Goal: Task Accomplishment & Management: Manage account settings

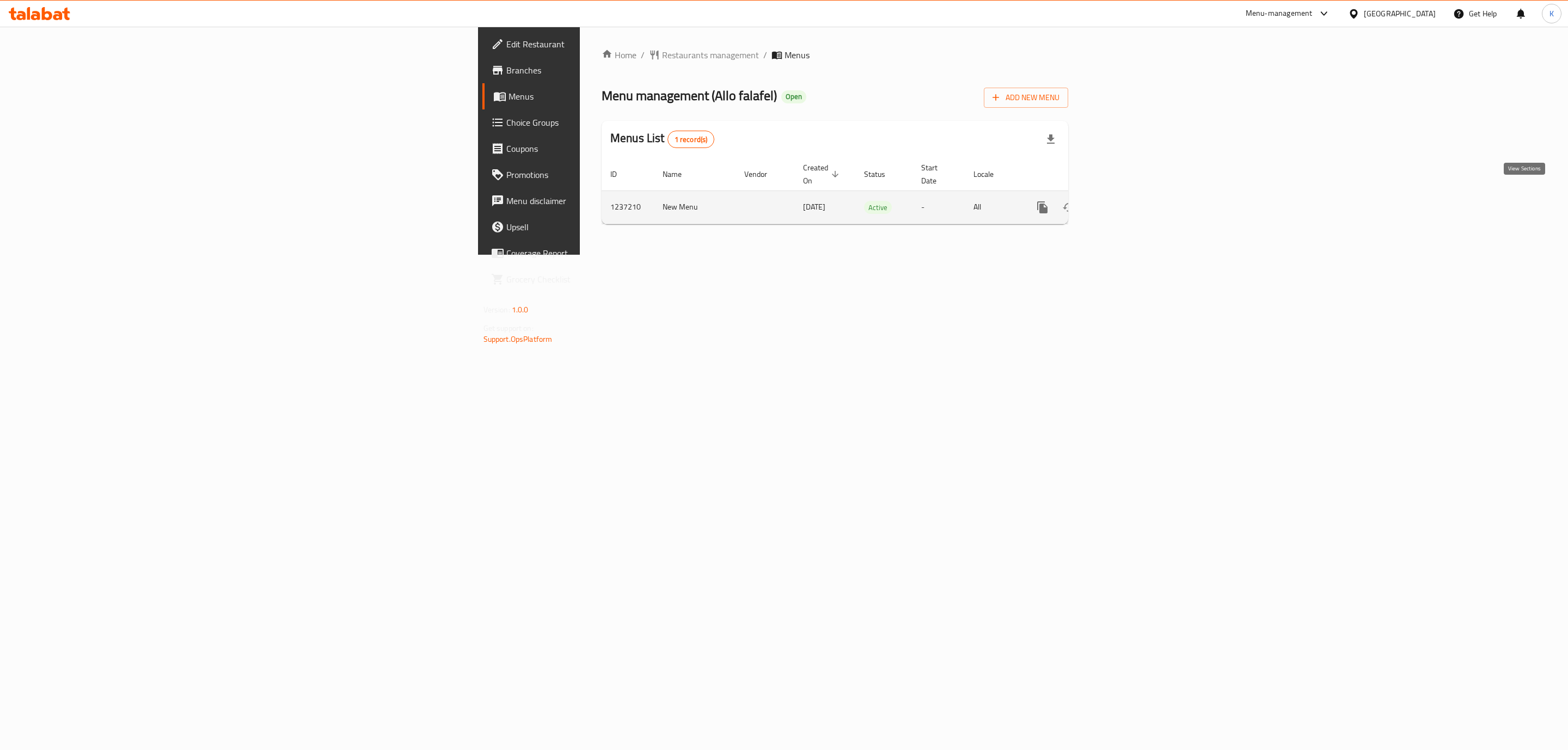
click at [1126, 202] on icon "enhanced table" at bounding box center [1120, 207] width 10 height 10
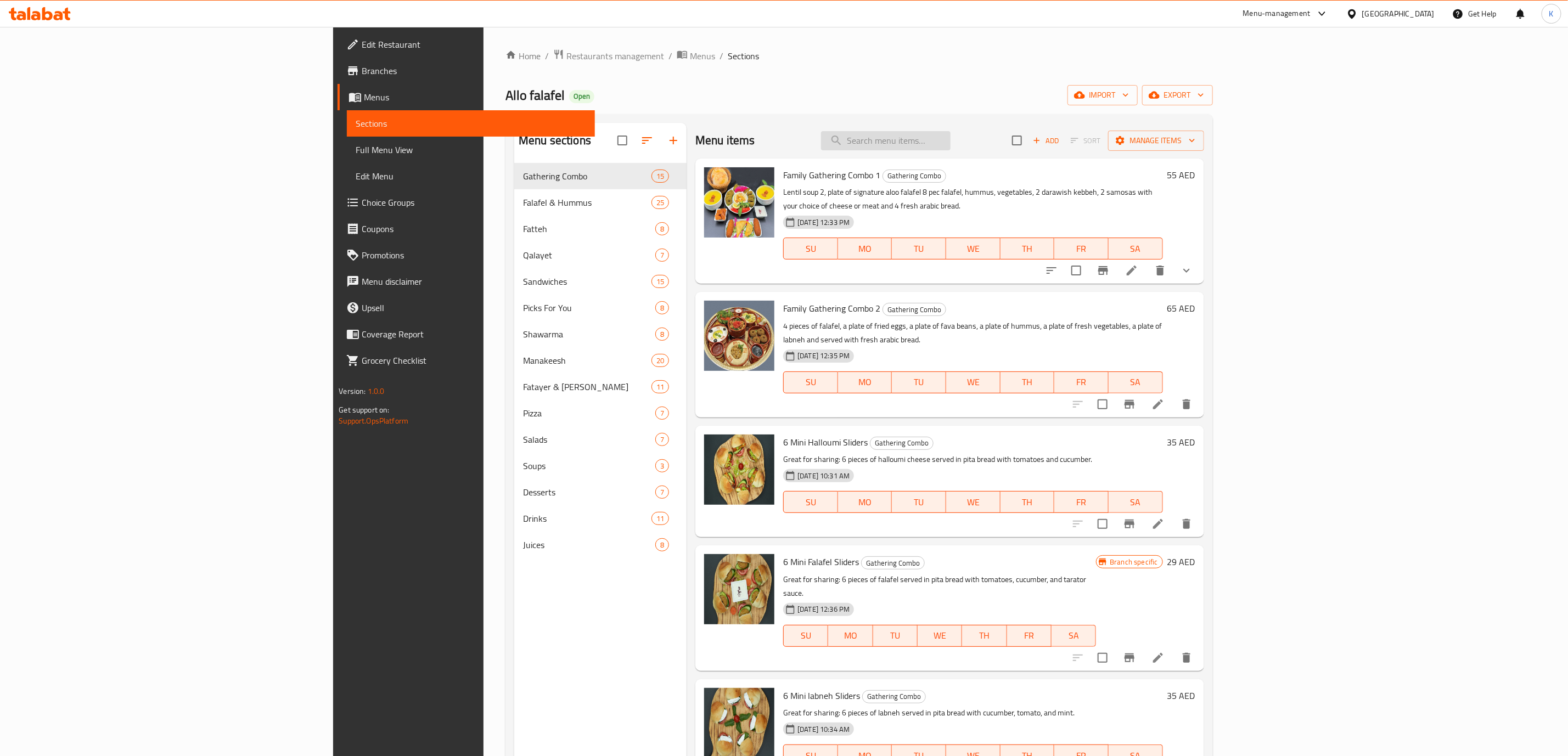
click at [950, 142] on input "search" at bounding box center [886, 140] width 130 height 19
paste input "Sharing Box Fatayer"
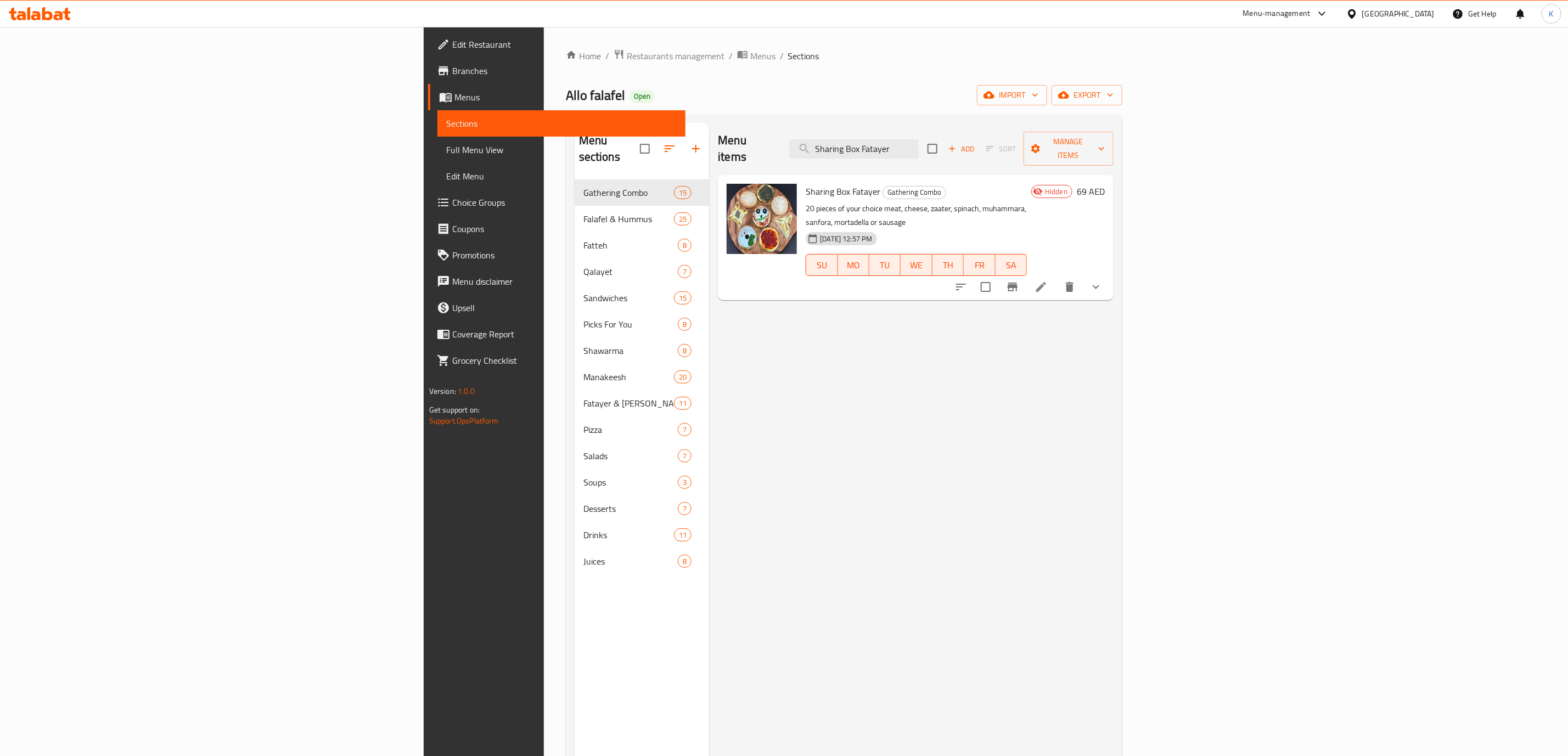
type input "Sharing Box Fatayer"
click at [1074, 282] on icon "delete" at bounding box center [1070, 287] width 8 height 10
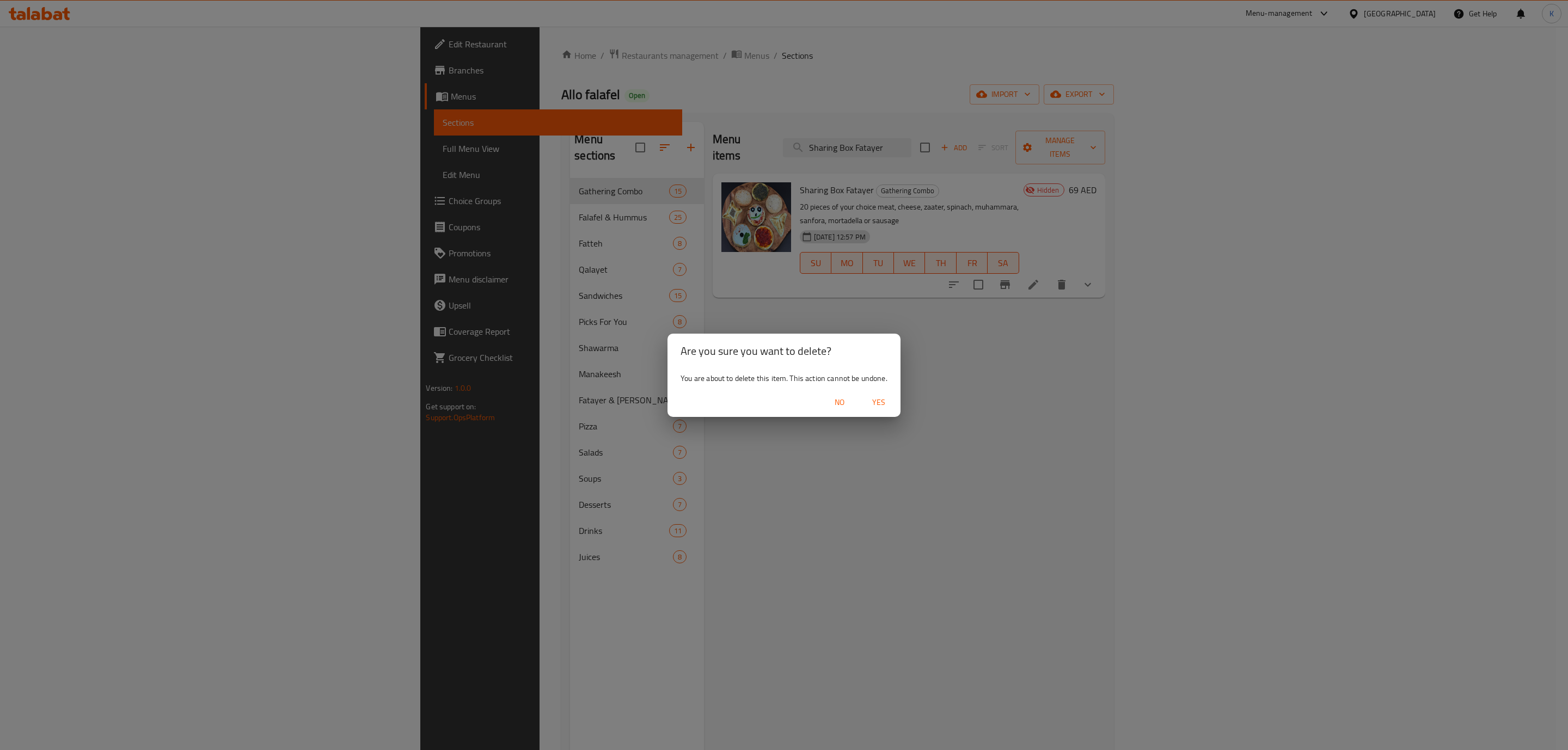
click at [881, 399] on span "Yes" at bounding box center [879, 402] width 26 height 14
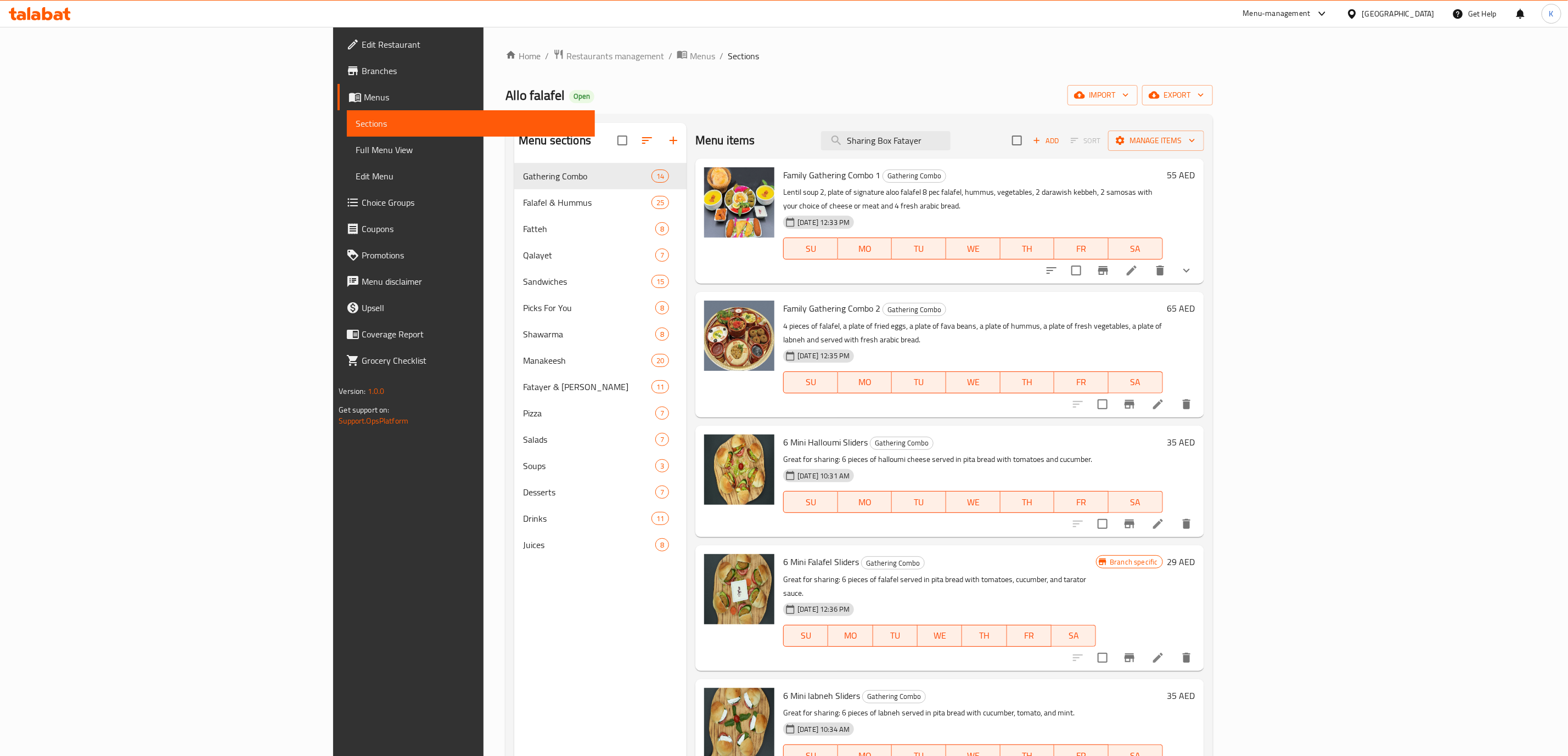
click at [1367, 10] on div "[GEOGRAPHIC_DATA]" at bounding box center [1398, 14] width 72 height 12
click at [1300, 184] on div "Kuwait" at bounding box center [1352, 189] width 165 height 25
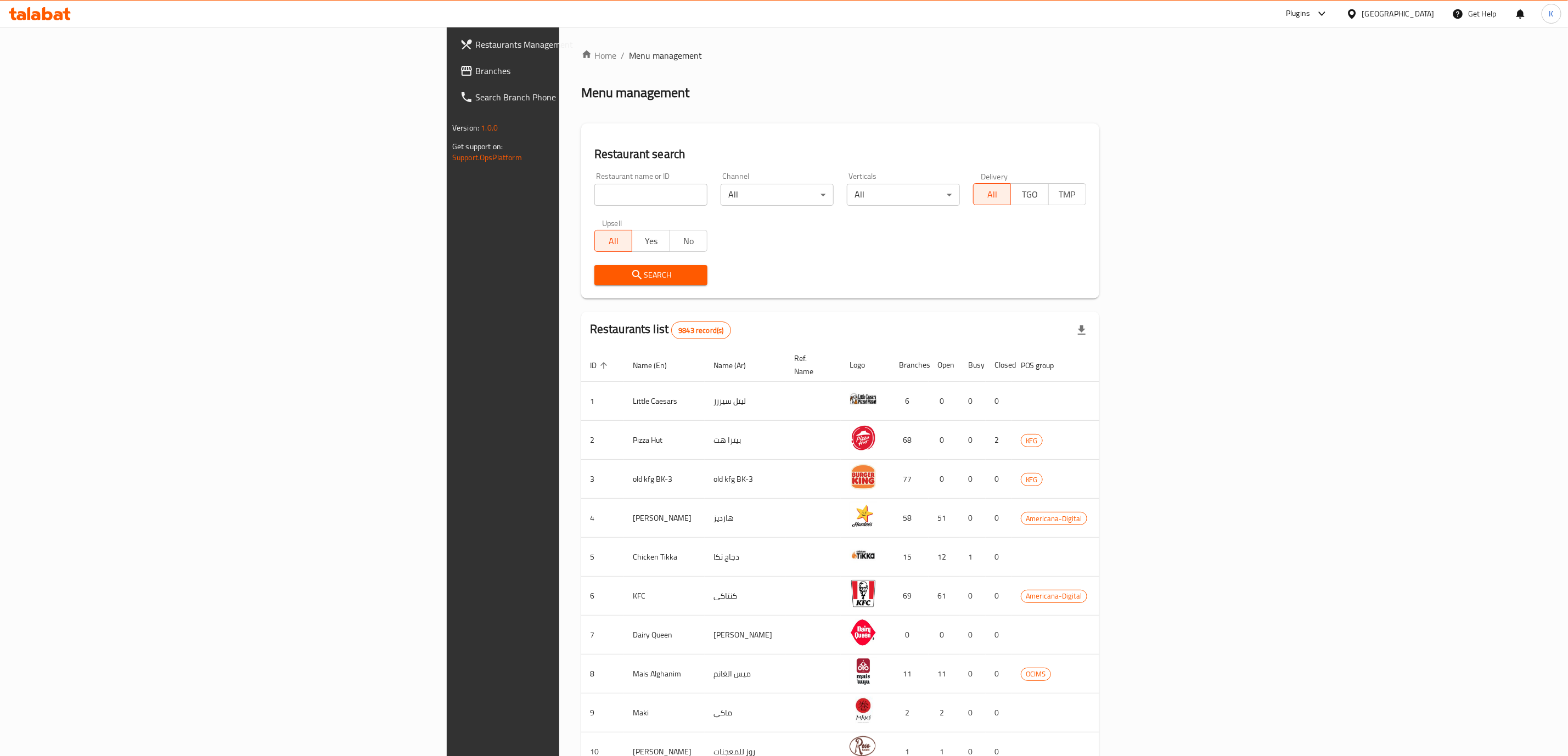
click at [451, 61] on link "Branches" at bounding box center [580, 70] width 257 height 26
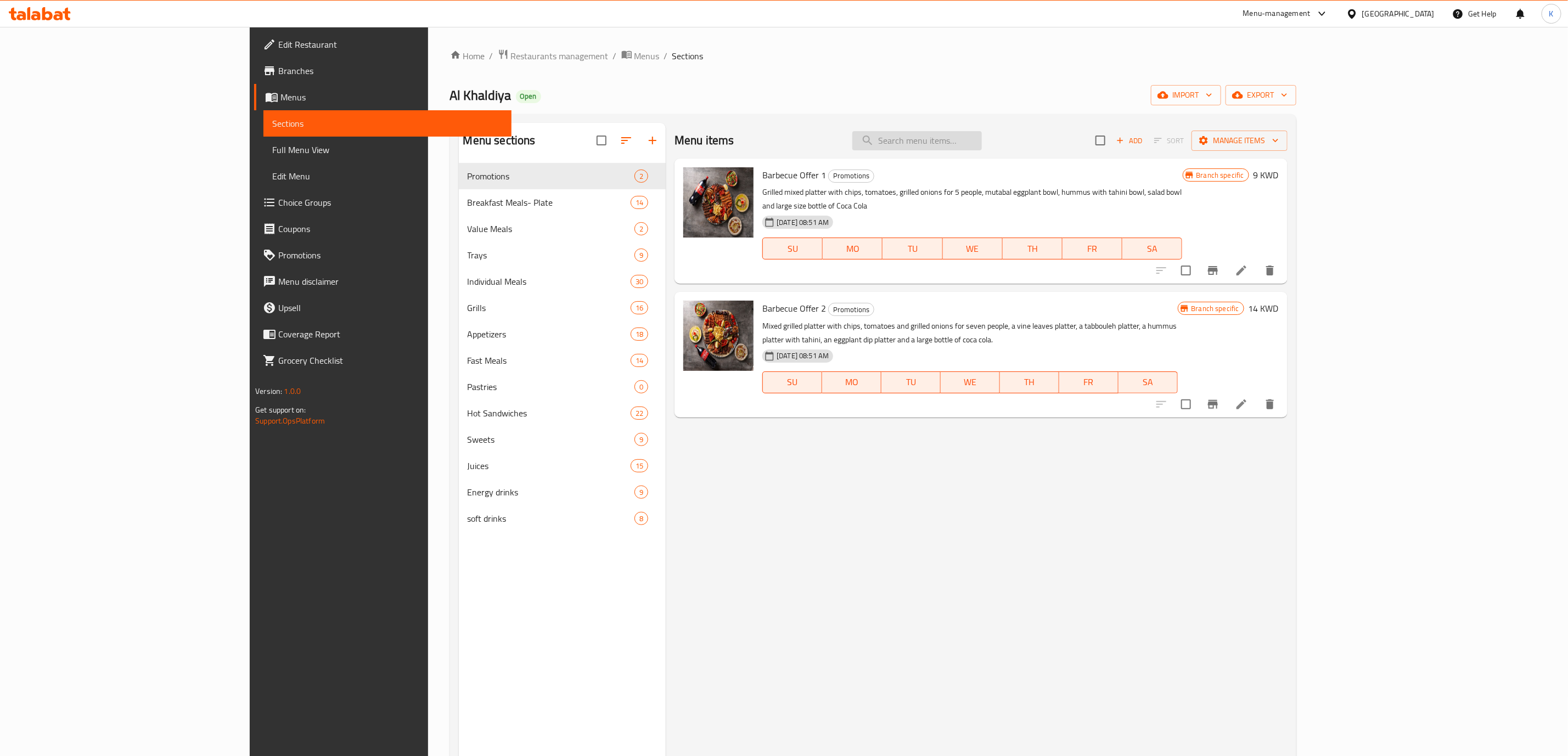
click at [982, 144] on input "search" at bounding box center [917, 140] width 130 height 19
paste input "Cheese Mortadella"
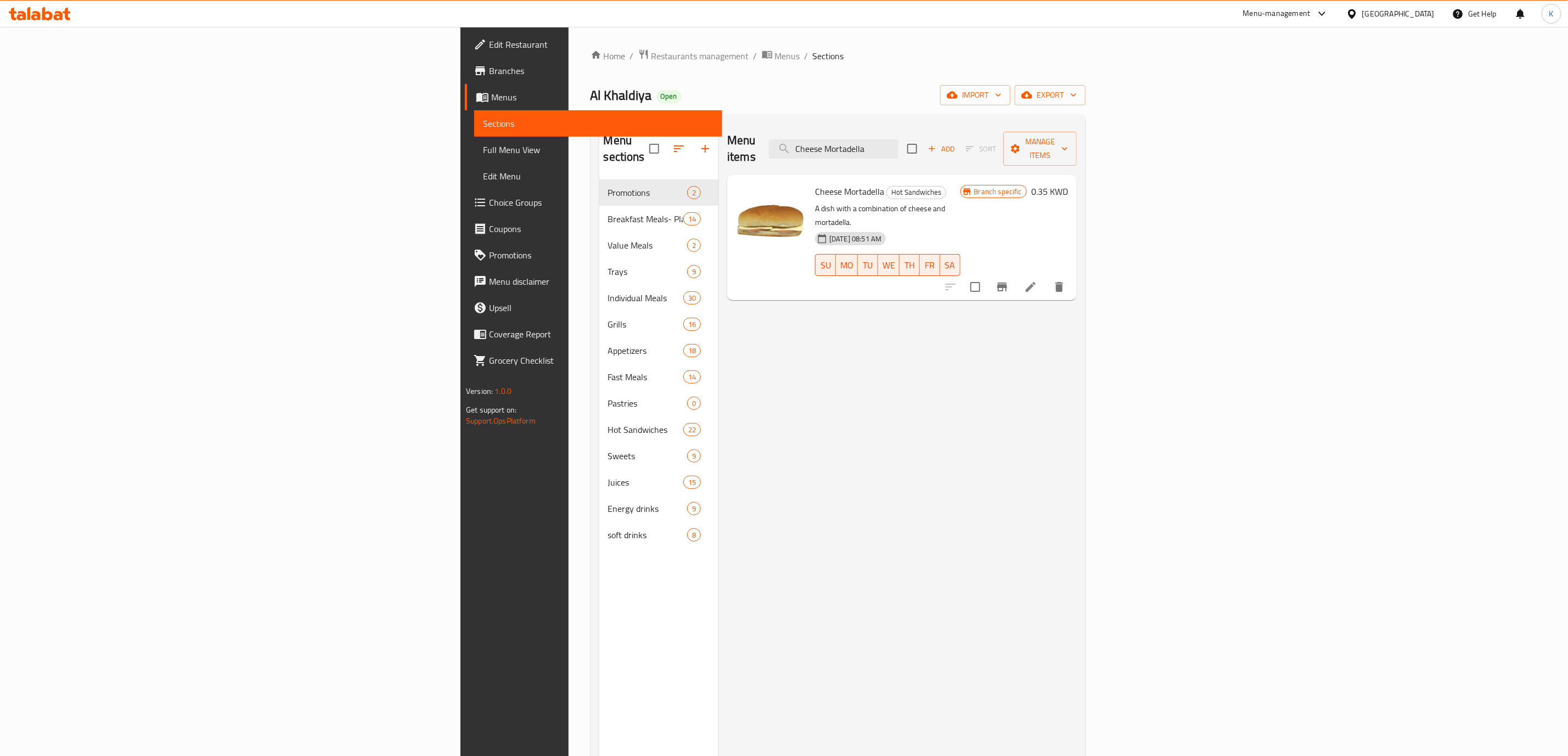
type input "Cheese Mortadella"
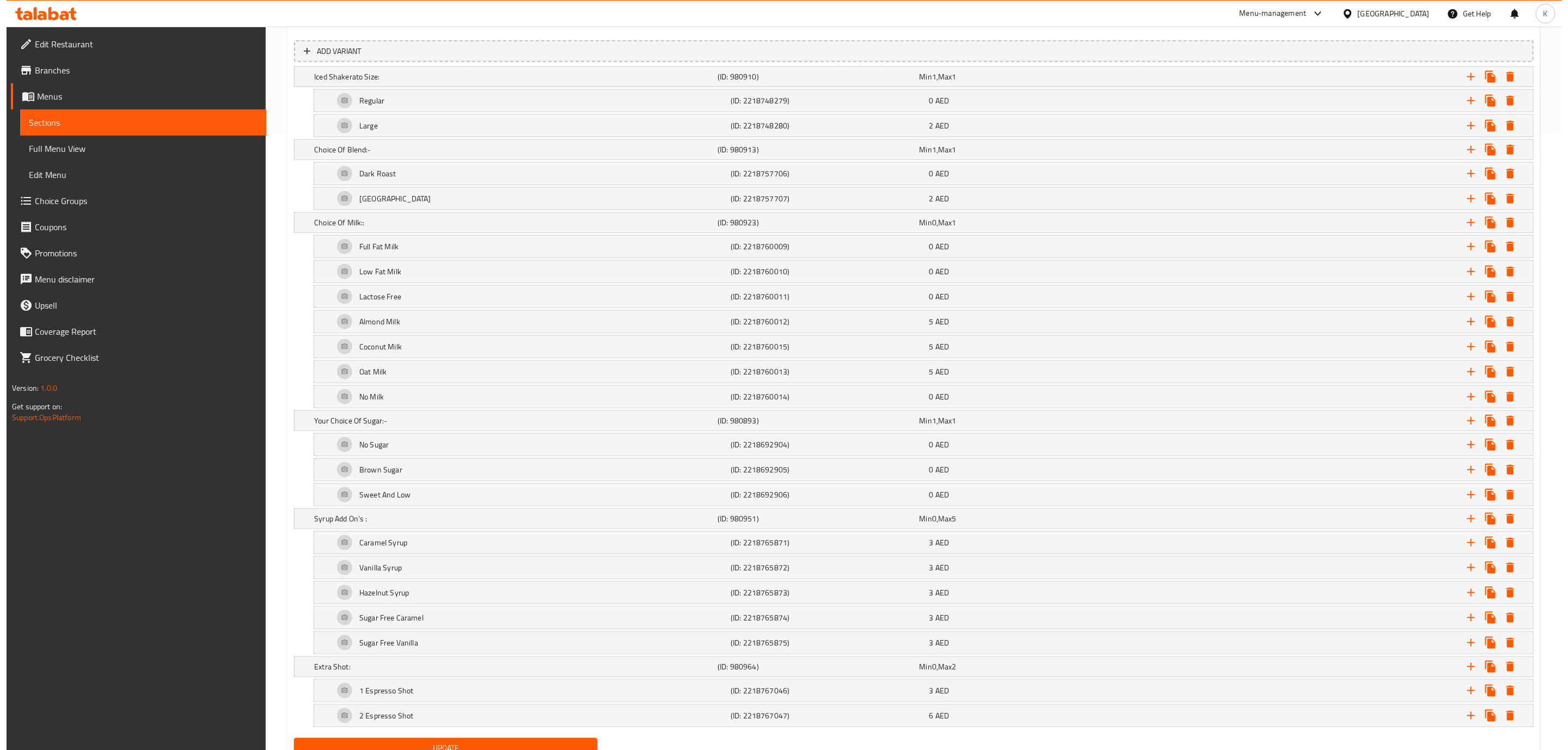
scroll to position [625, 0]
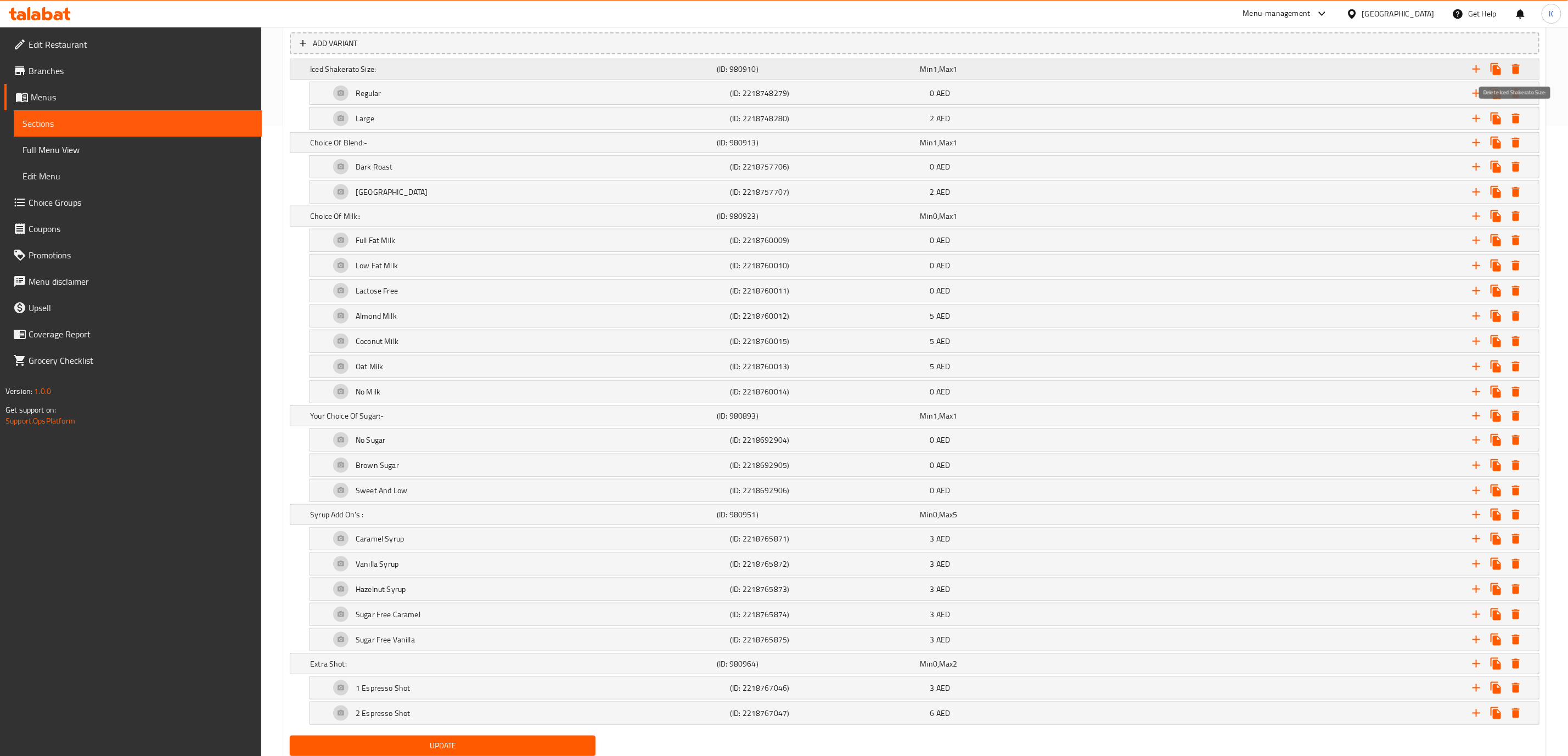
click at [1518, 64] on icon "Expand" at bounding box center [1516, 69] width 8 height 10
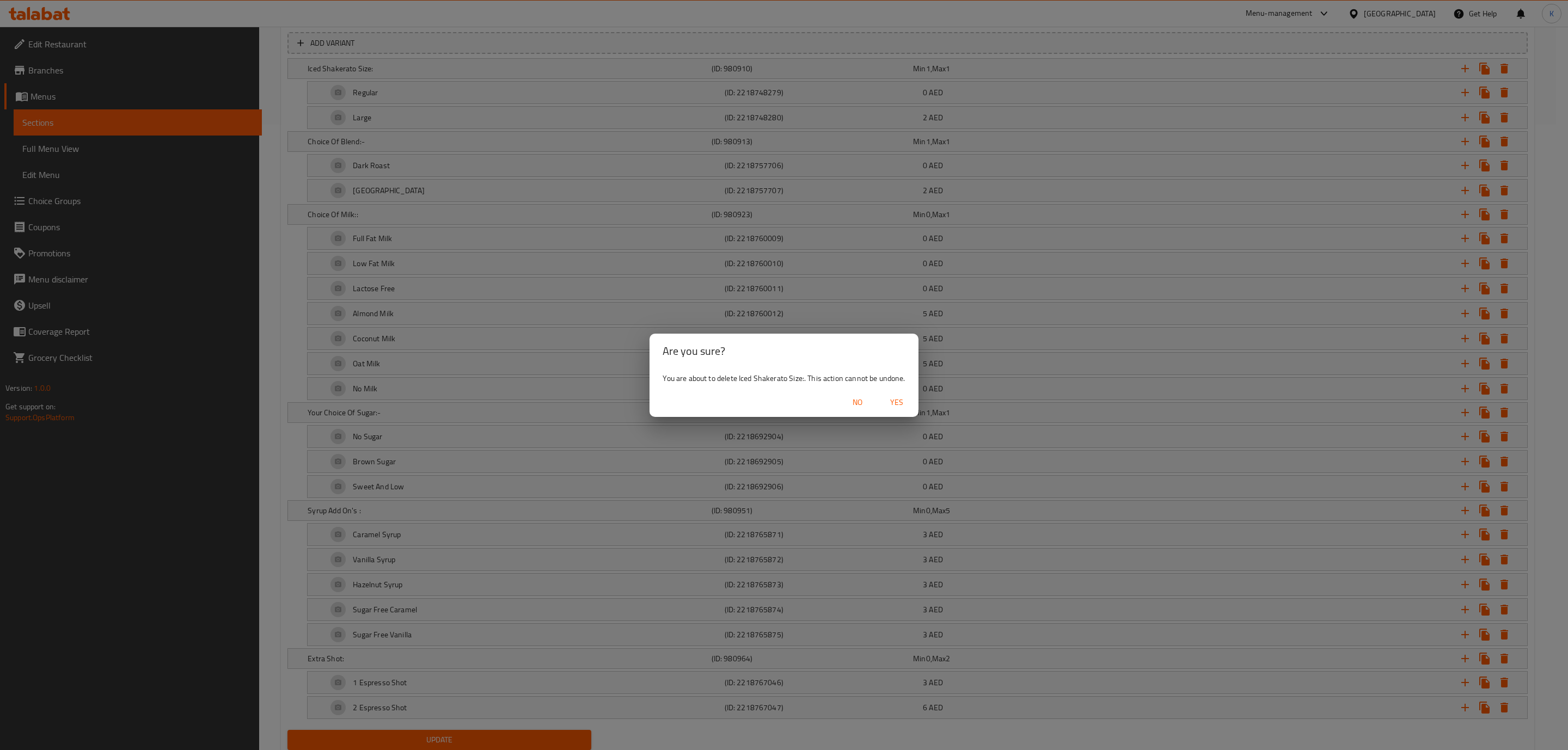
click at [897, 403] on span "Yes" at bounding box center [897, 402] width 26 height 14
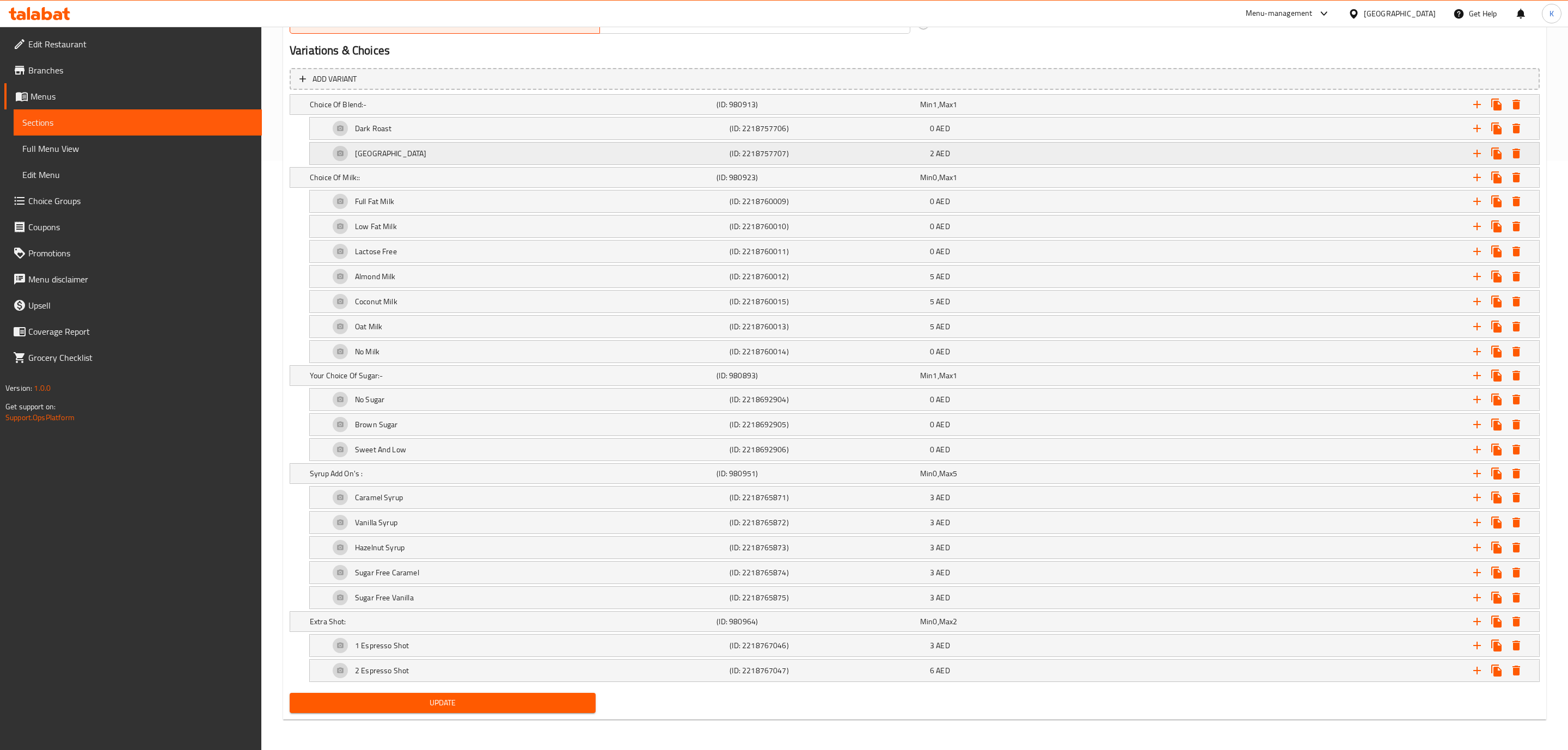
scroll to position [601, 0]
click at [1503, 99] on icon "Expand" at bounding box center [1503, 104] width 8 height 10
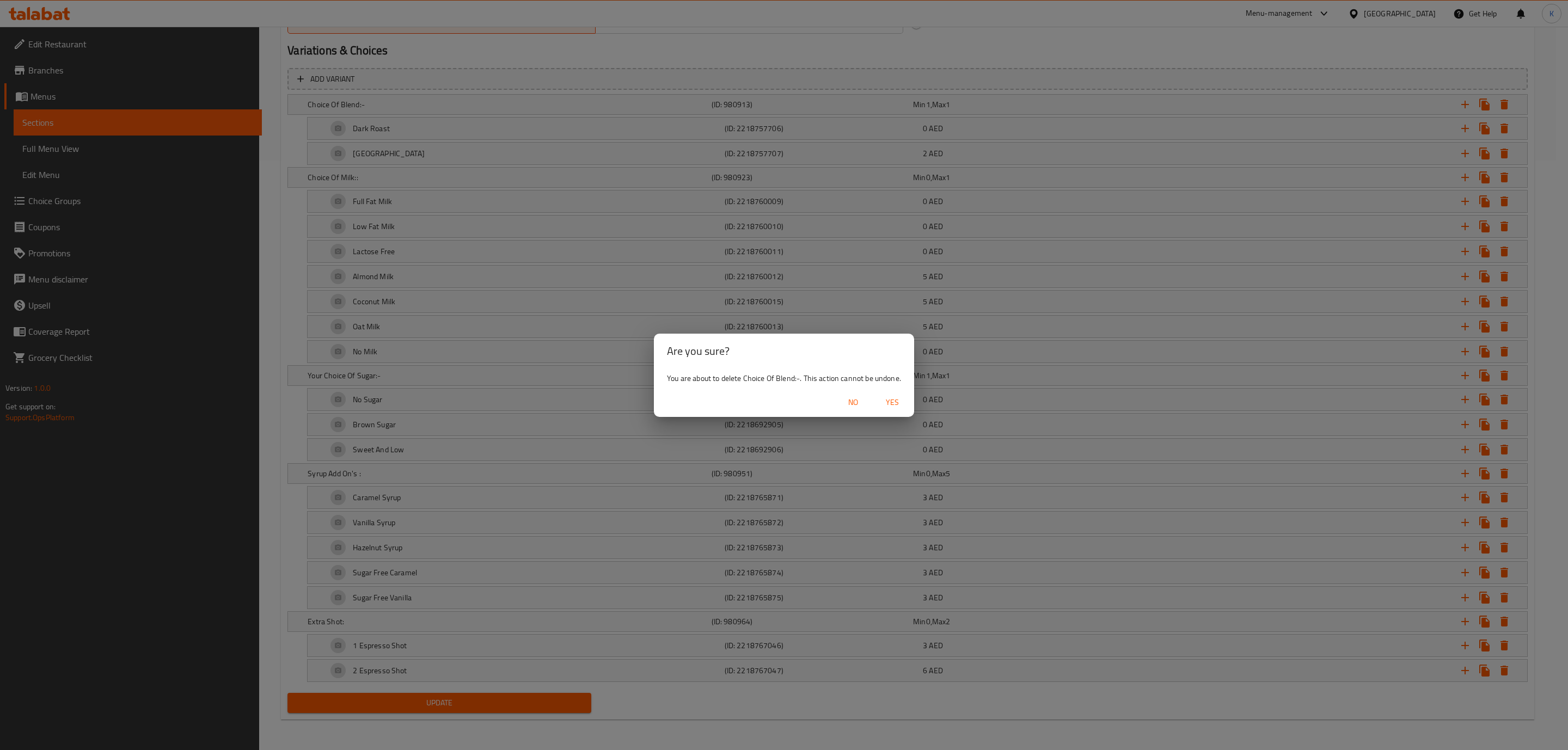
click at [892, 400] on span "Yes" at bounding box center [892, 402] width 26 height 14
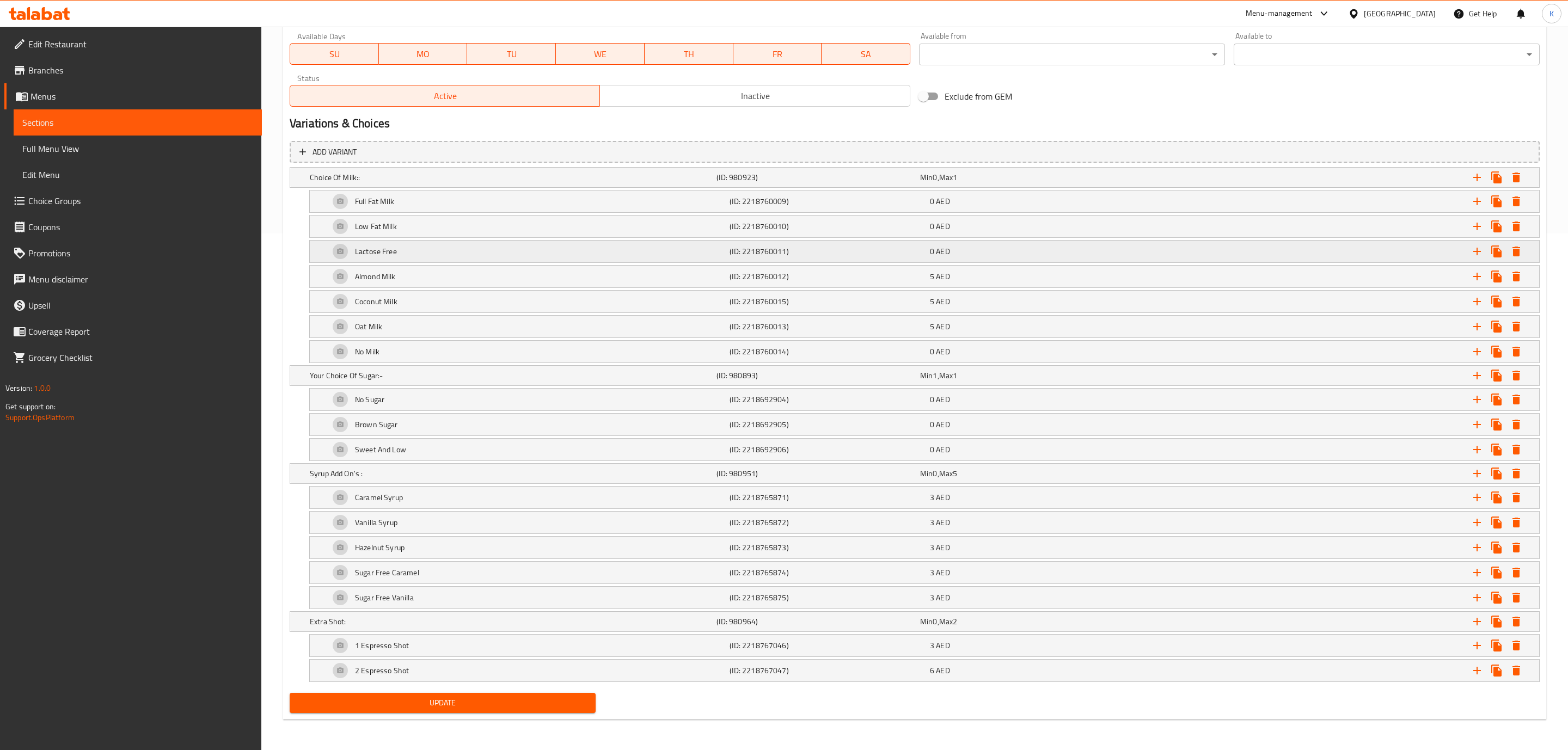
scroll to position [528, 0]
click at [1507, 172] on icon "Expand" at bounding box center [1503, 177] width 8 height 10
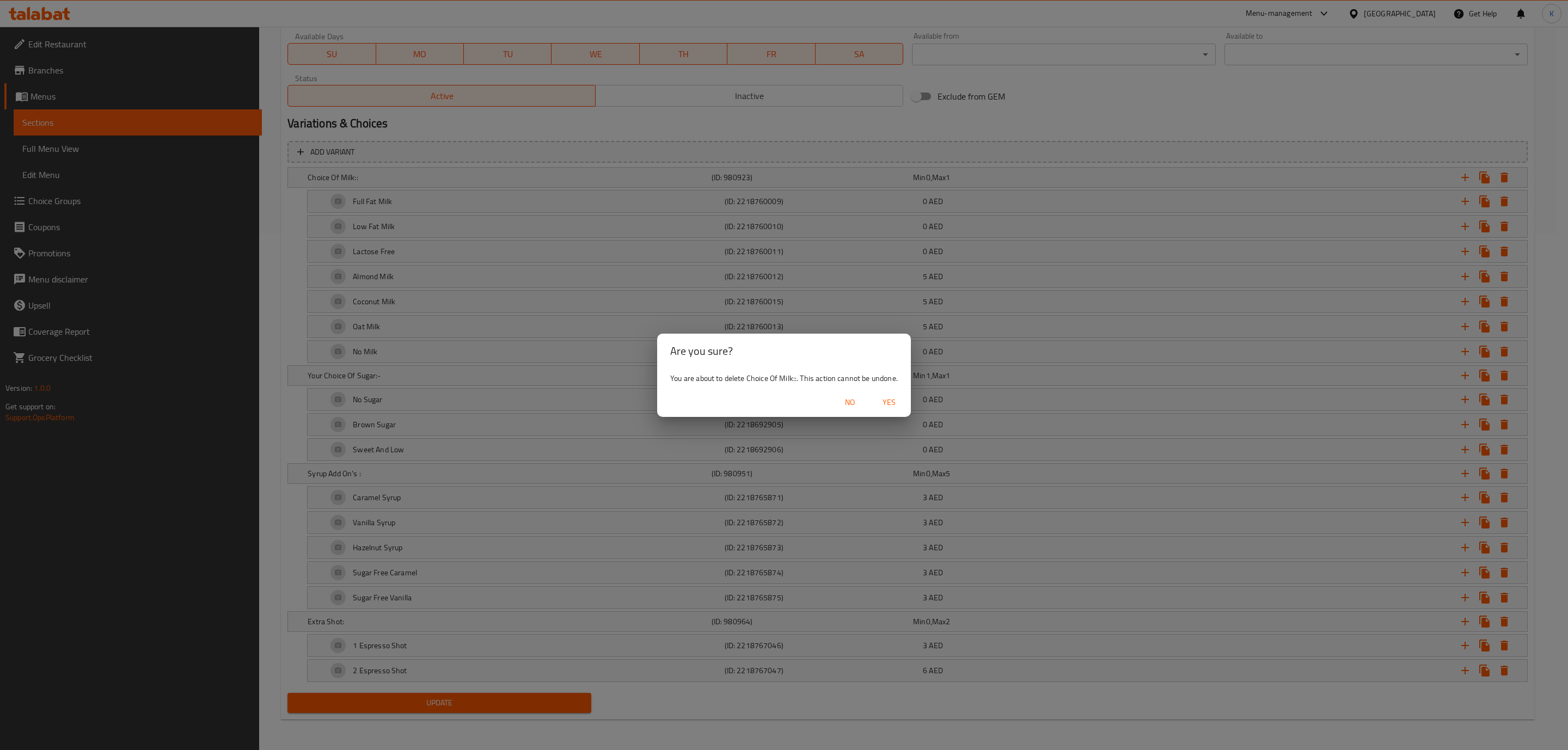
click at [891, 401] on span "Yes" at bounding box center [889, 402] width 26 height 14
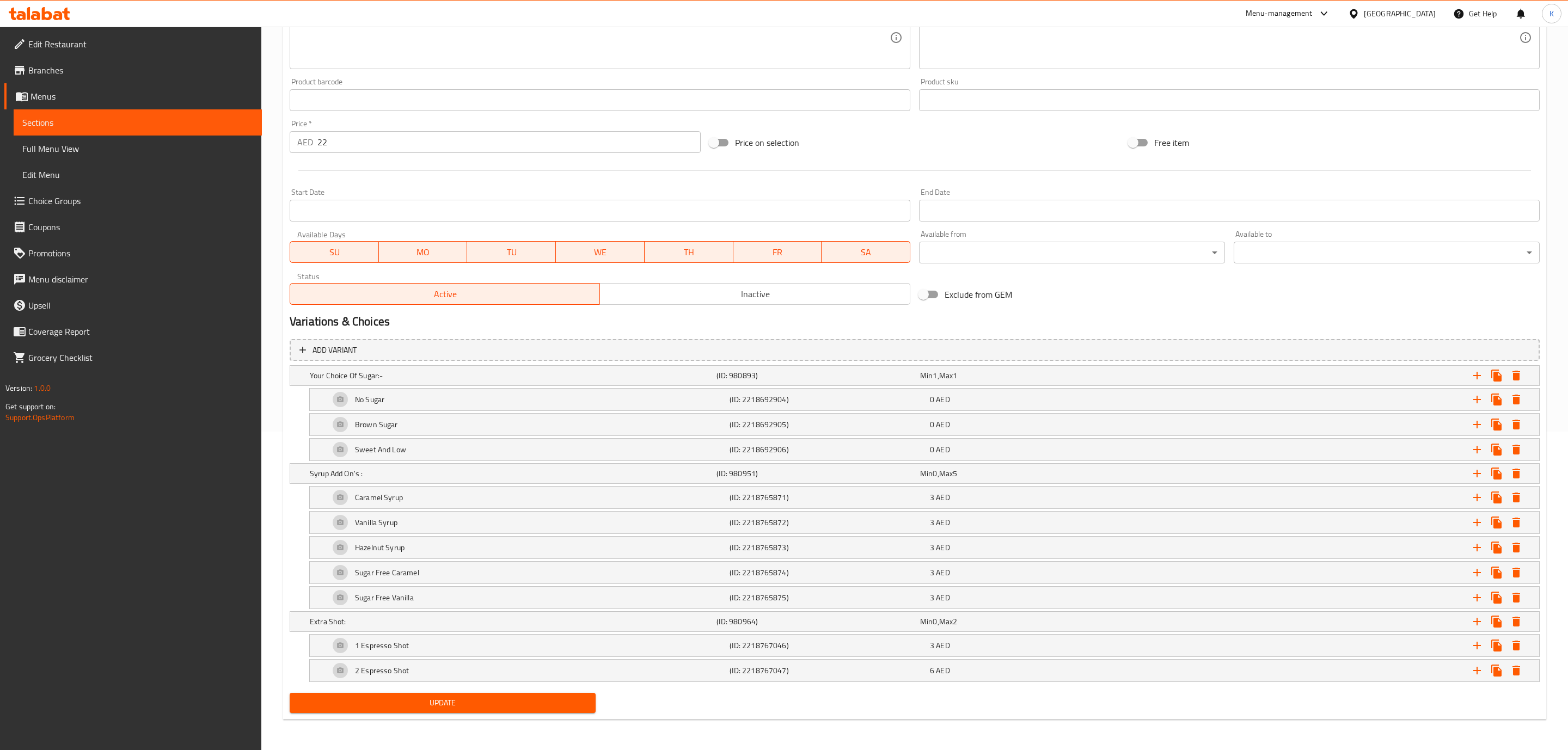
scroll to position [325, 0]
click at [1505, 371] on icon "Expand" at bounding box center [1503, 375] width 8 height 10
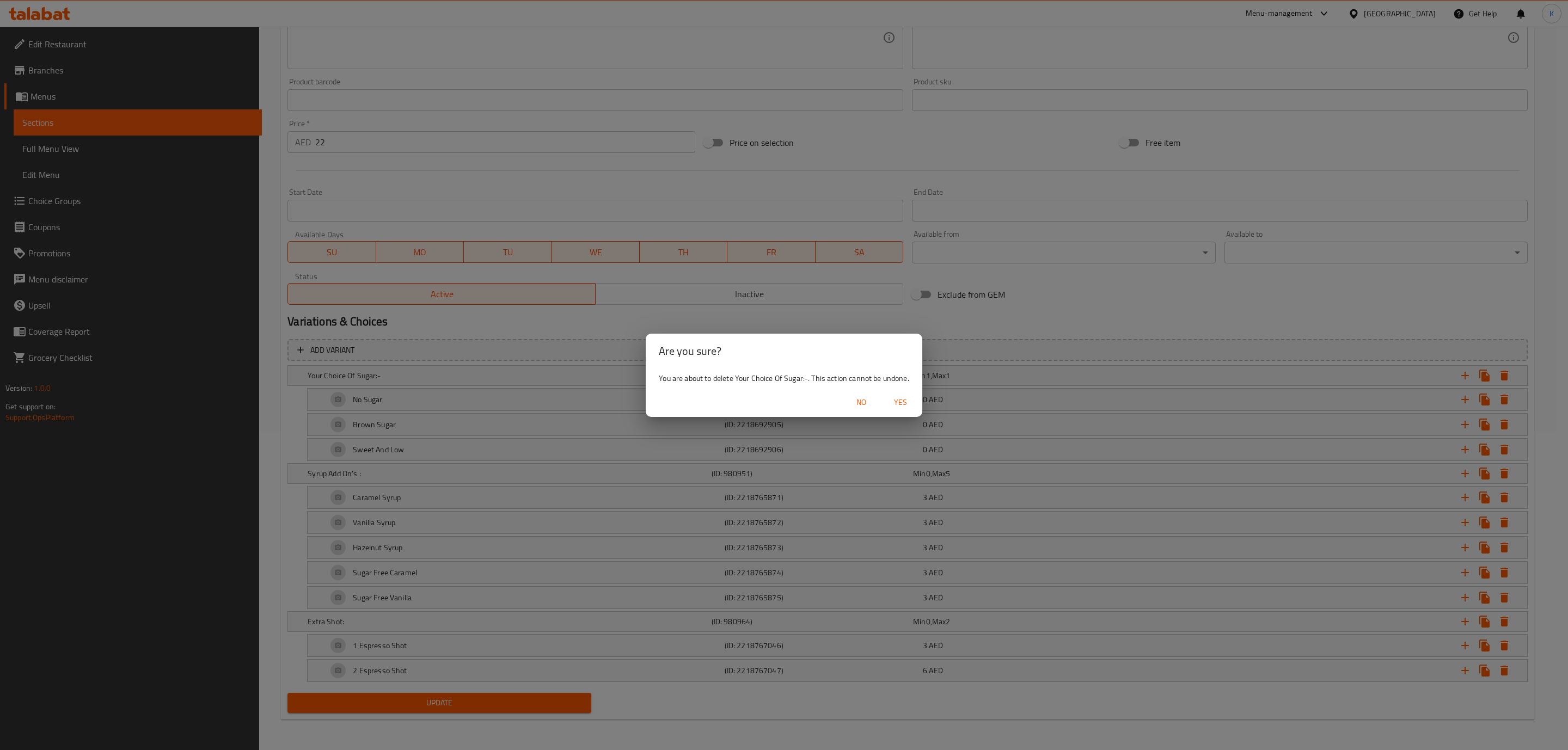
click at [908, 397] on span "Yes" at bounding box center [900, 402] width 26 height 14
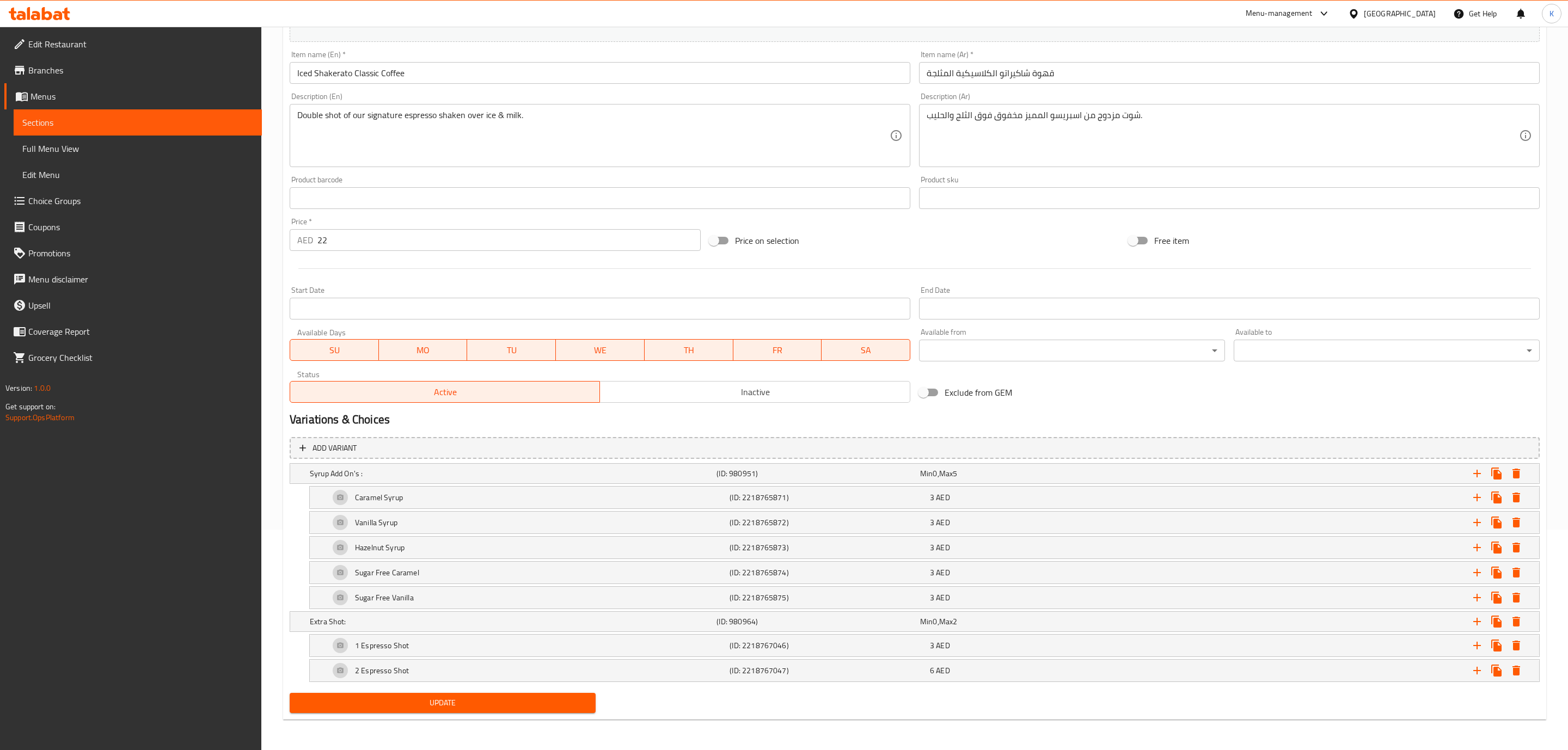
scroll to position [224, 0]
click at [1501, 469] on icon "Expand" at bounding box center [1503, 474] width 8 height 10
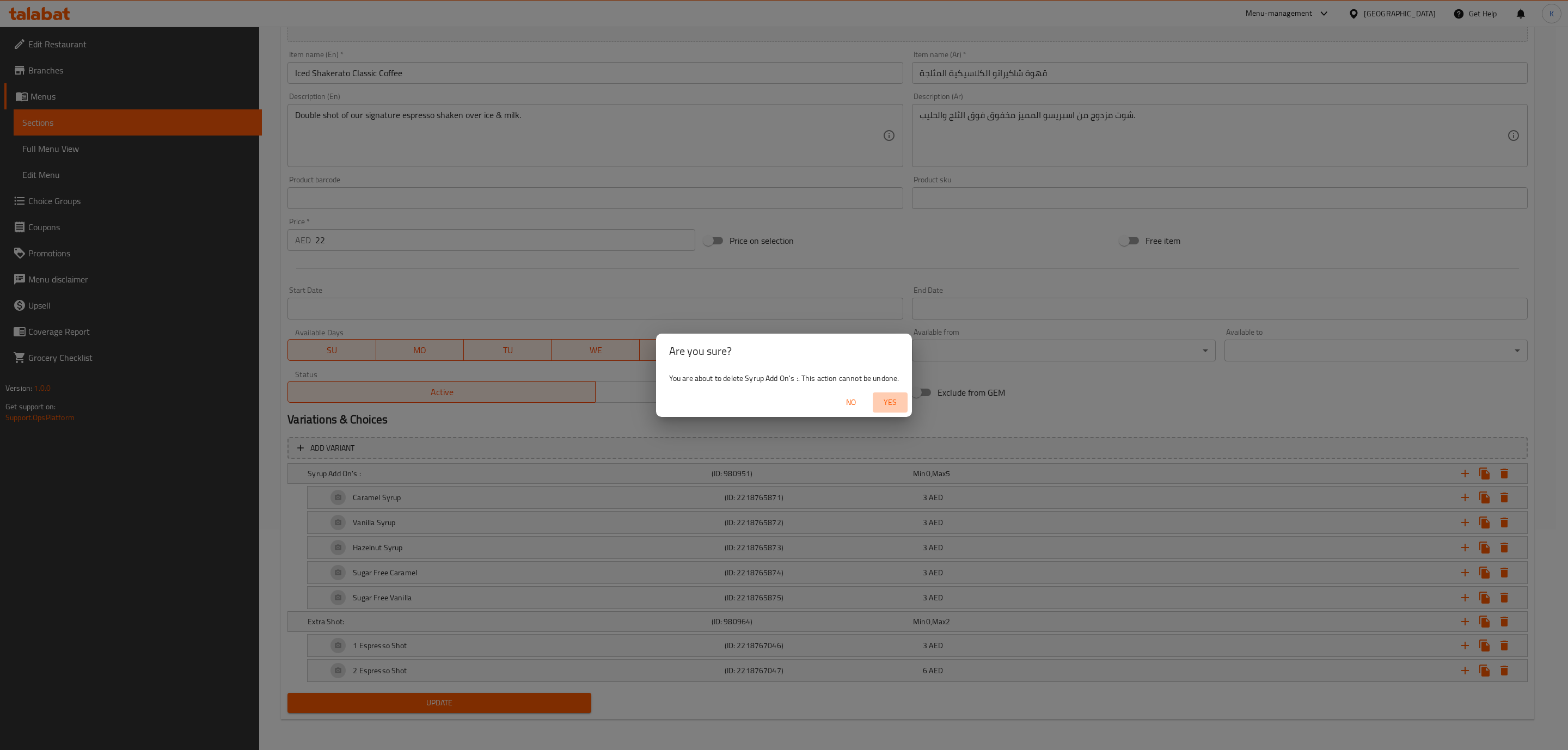
click at [894, 402] on span "Yes" at bounding box center [890, 402] width 26 height 14
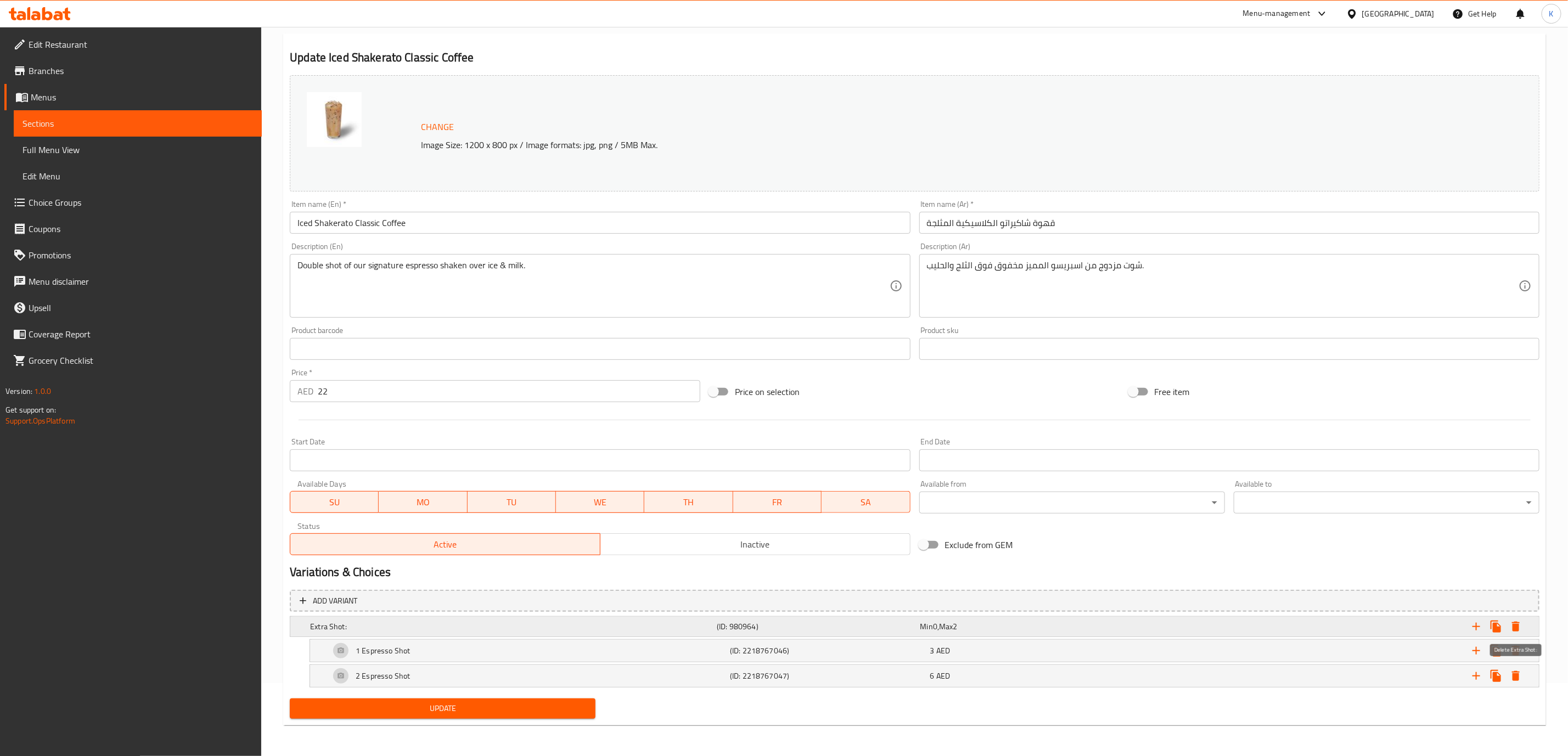
click at [1517, 626] on icon "Expand" at bounding box center [1516, 626] width 8 height 10
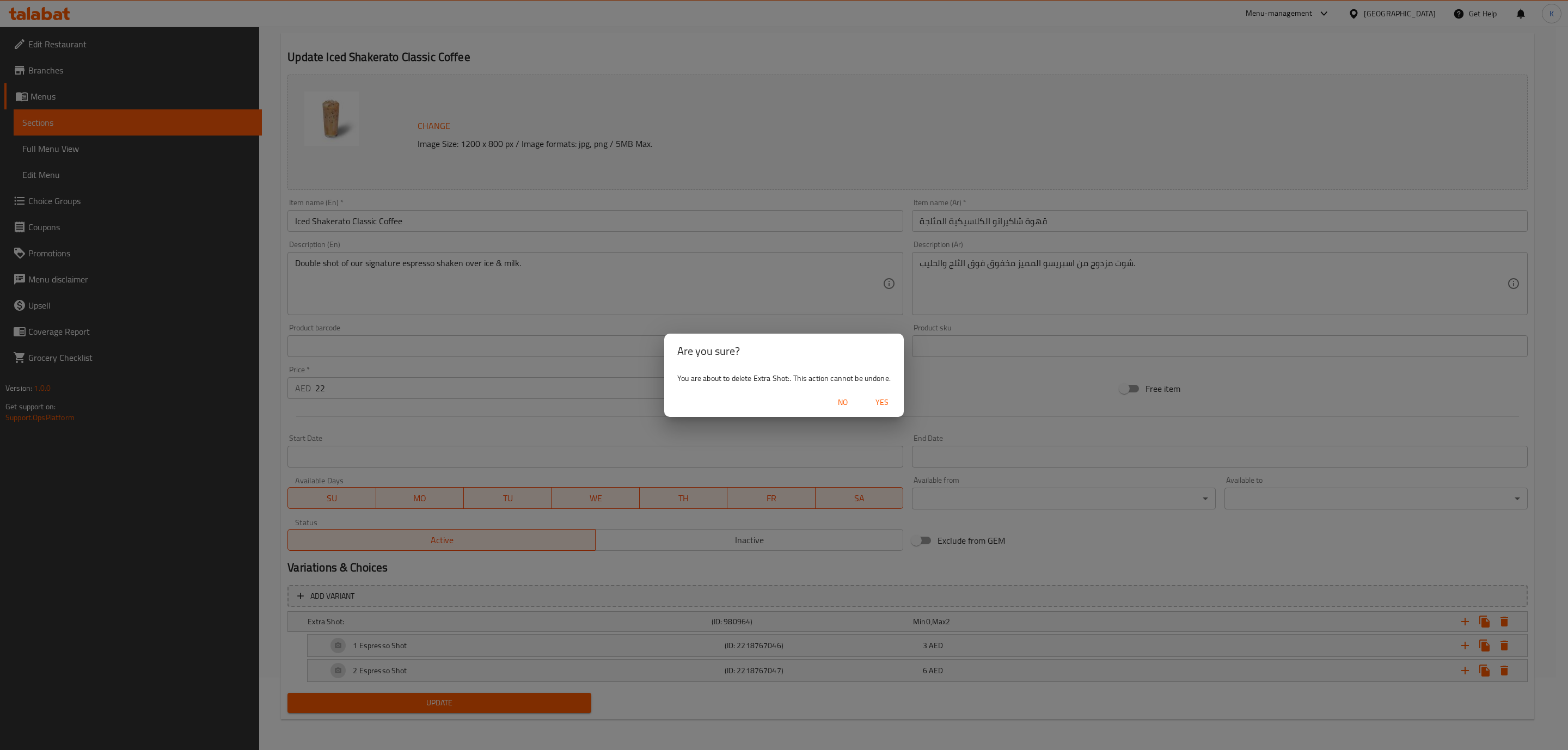
click at [888, 402] on span "Yes" at bounding box center [882, 402] width 26 height 14
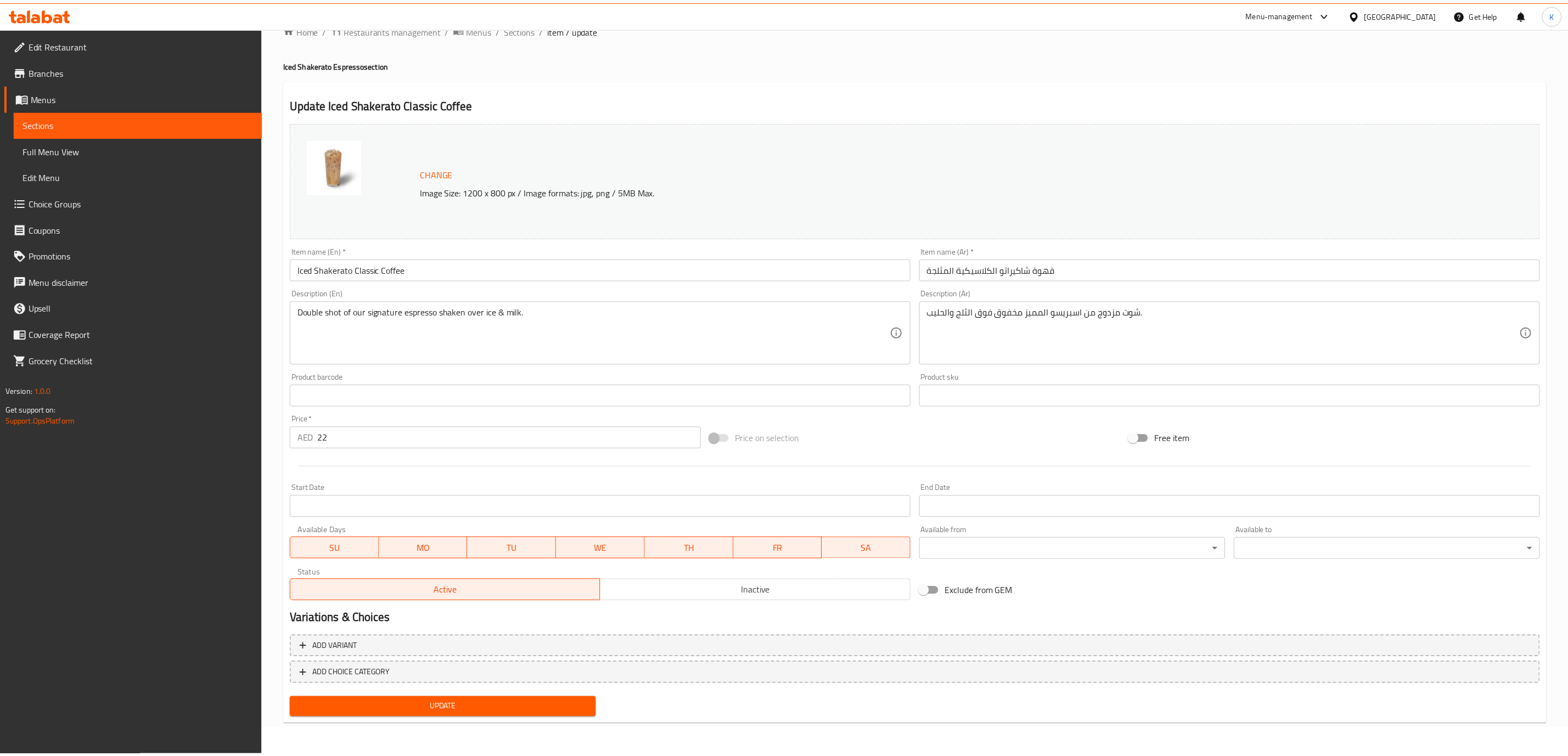
scroll to position [25, 0]
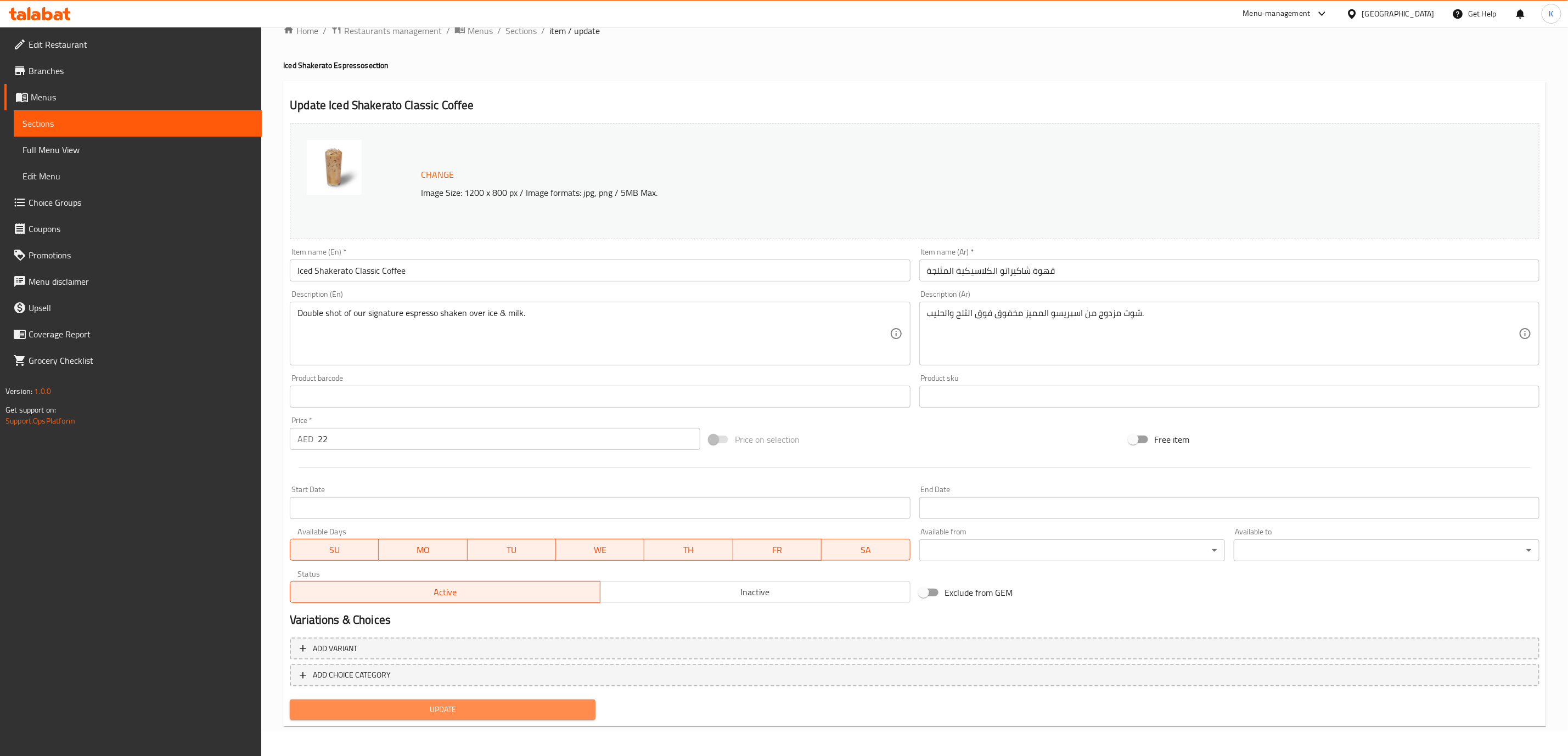
click at [518, 710] on span "Update" at bounding box center [442, 709] width 288 height 14
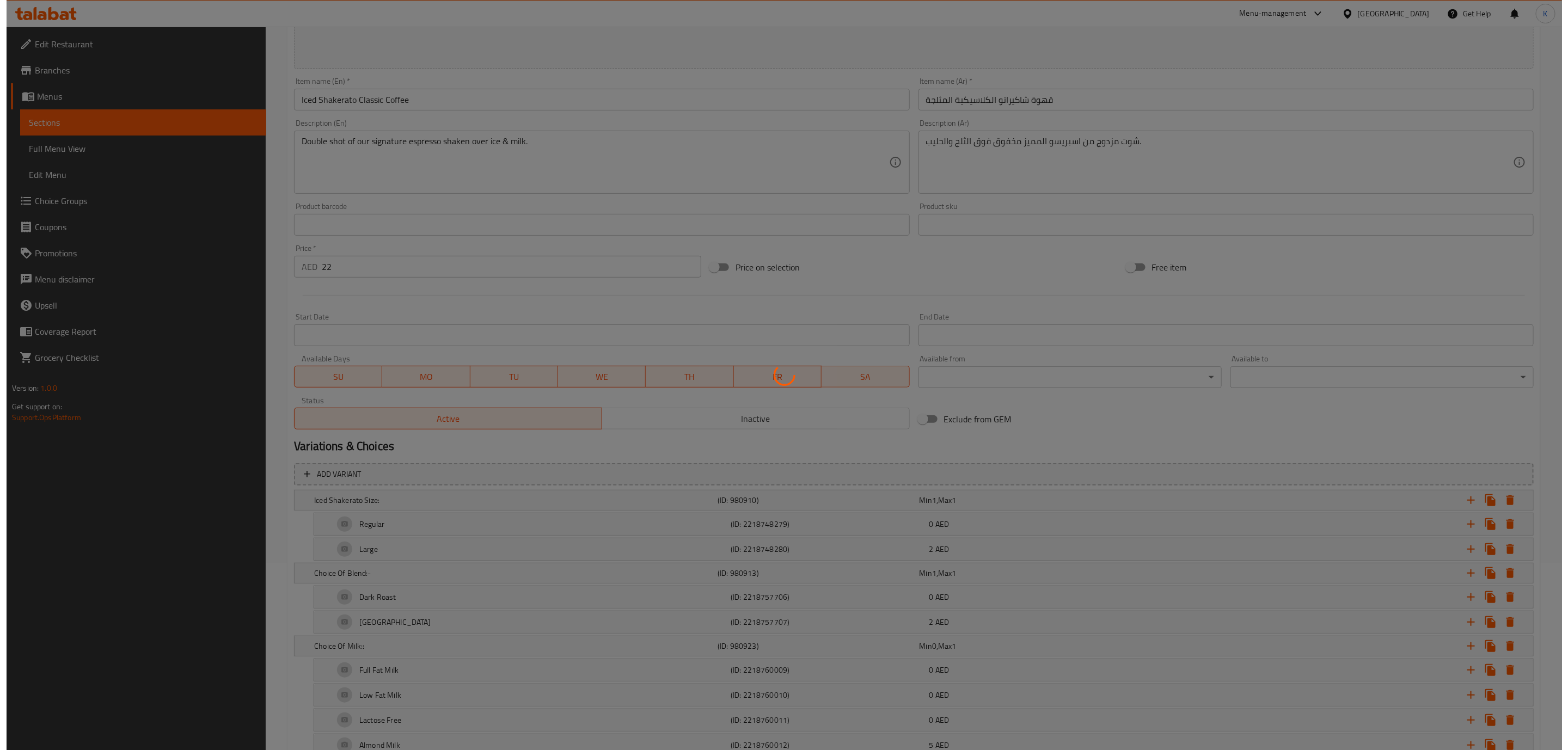
scroll to position [327, 0]
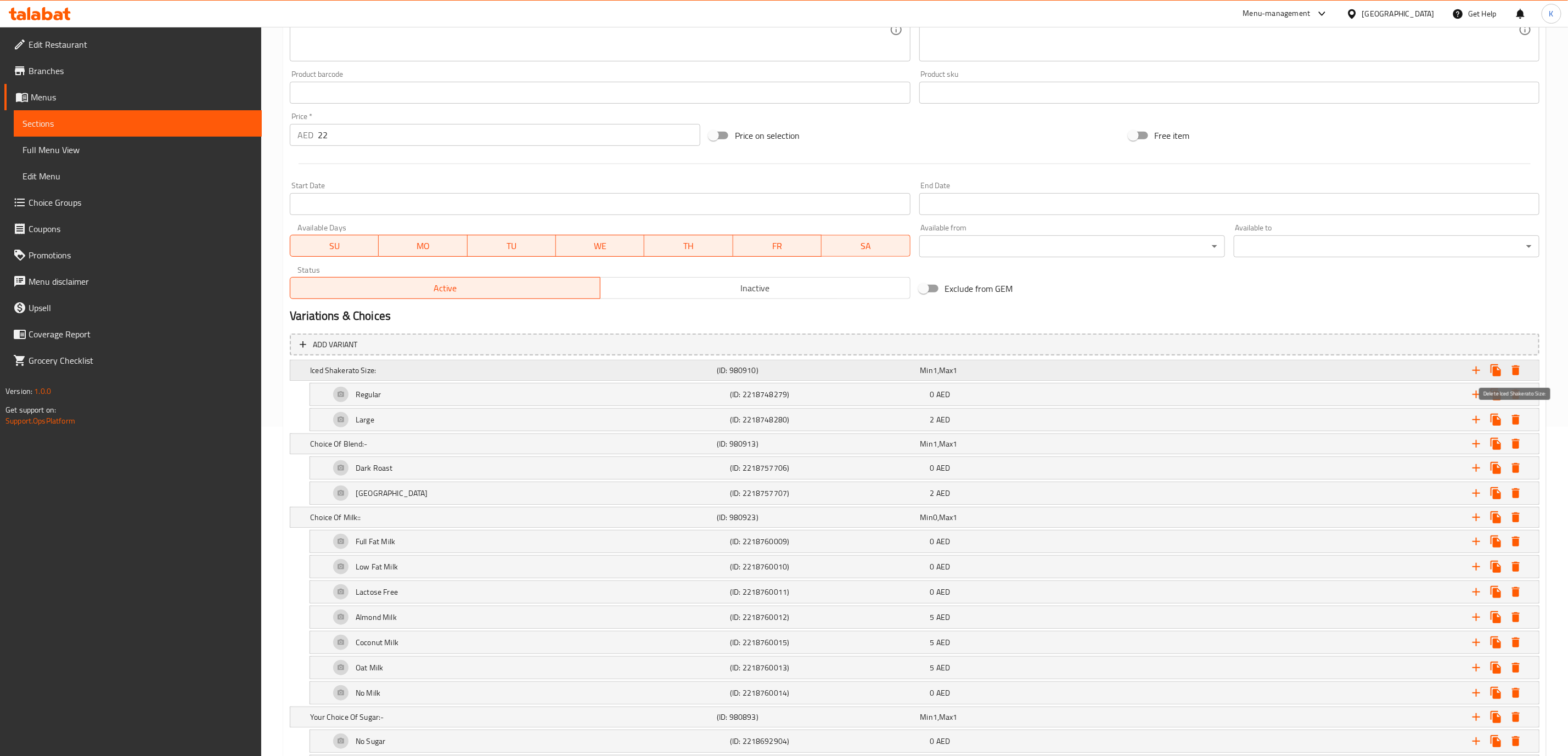
click at [1514, 369] on icon "Expand" at bounding box center [1516, 370] width 8 height 10
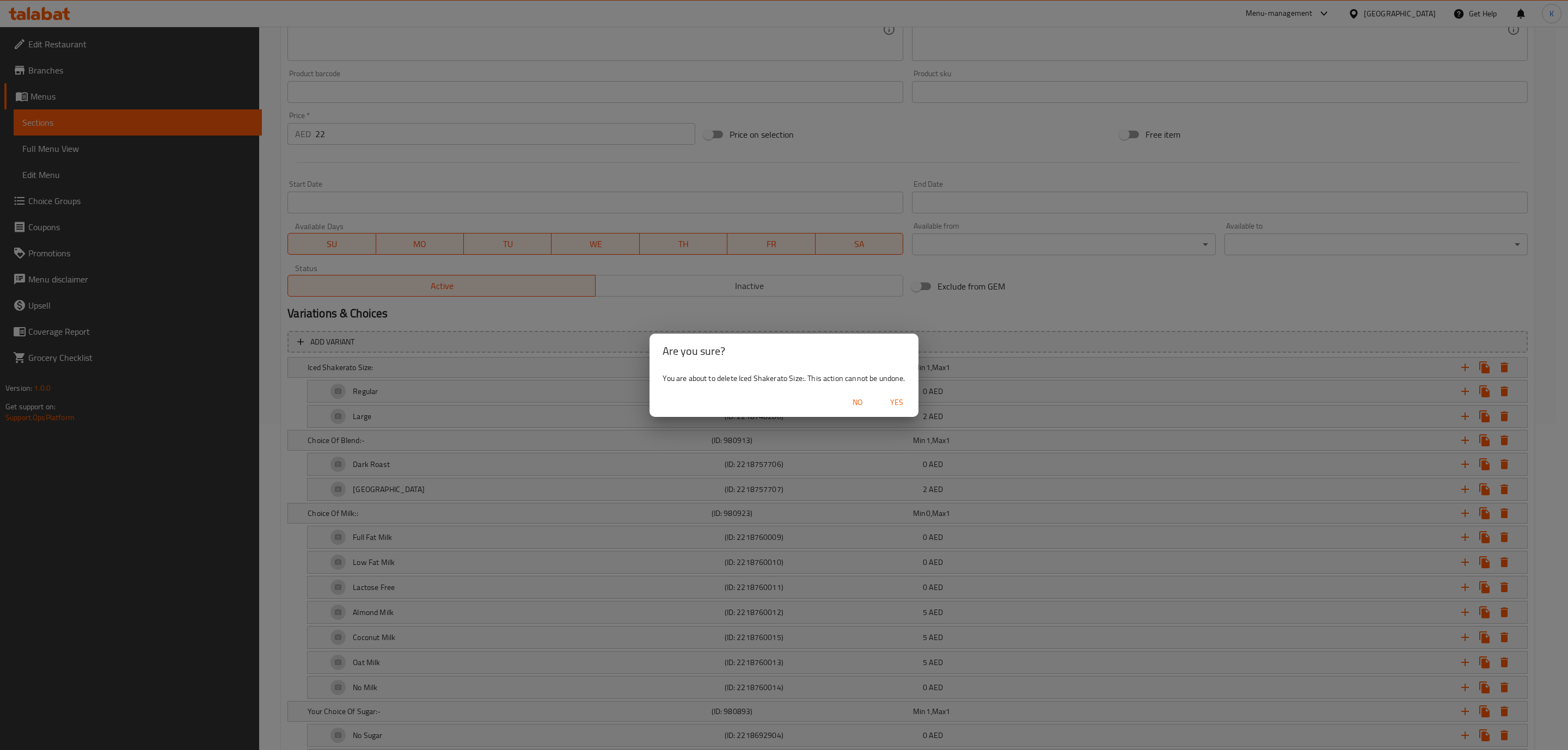
click at [899, 399] on span "Yes" at bounding box center [897, 402] width 26 height 14
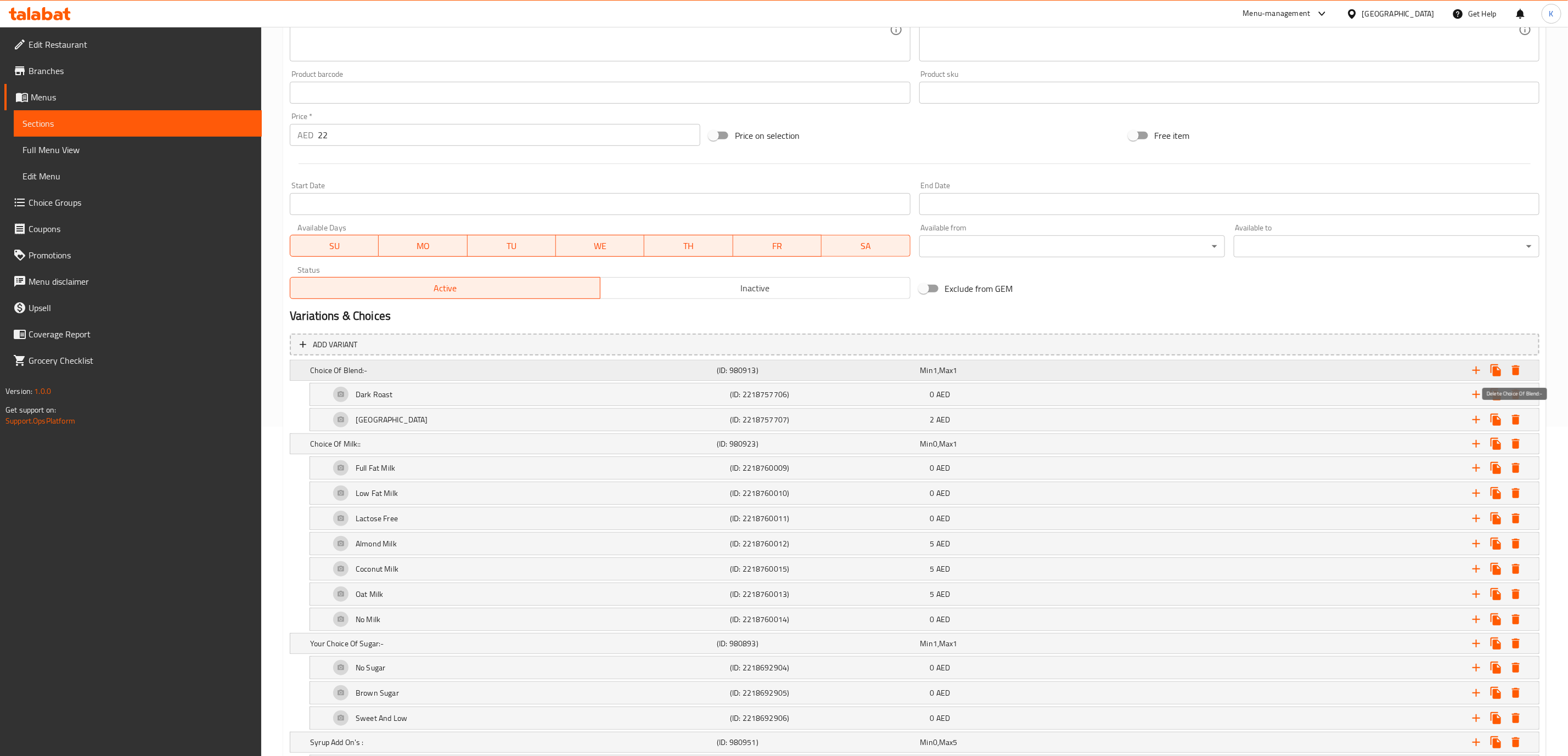
click at [1518, 371] on icon "Expand" at bounding box center [1516, 370] width 8 height 10
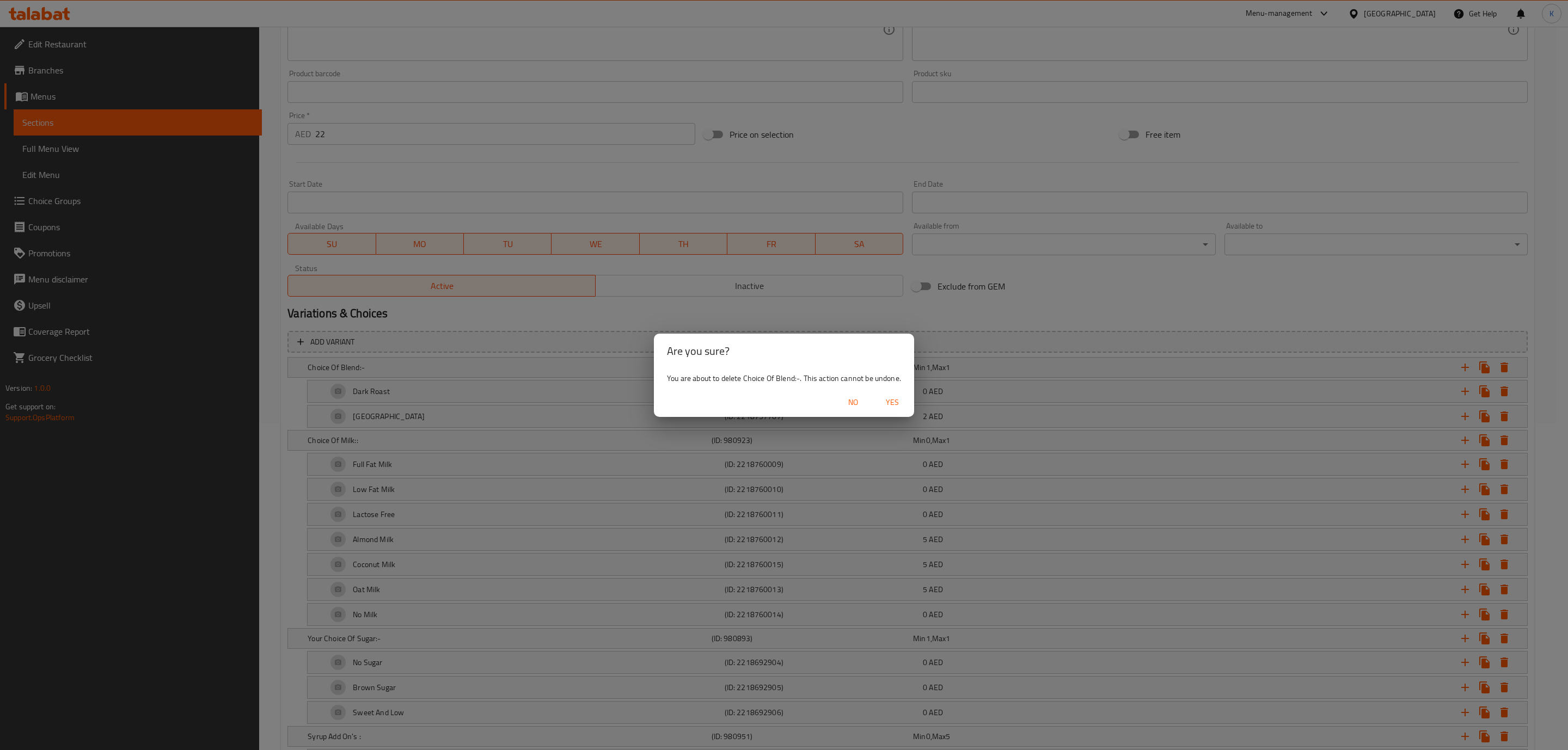
click at [890, 399] on span "Yes" at bounding box center [892, 402] width 26 height 14
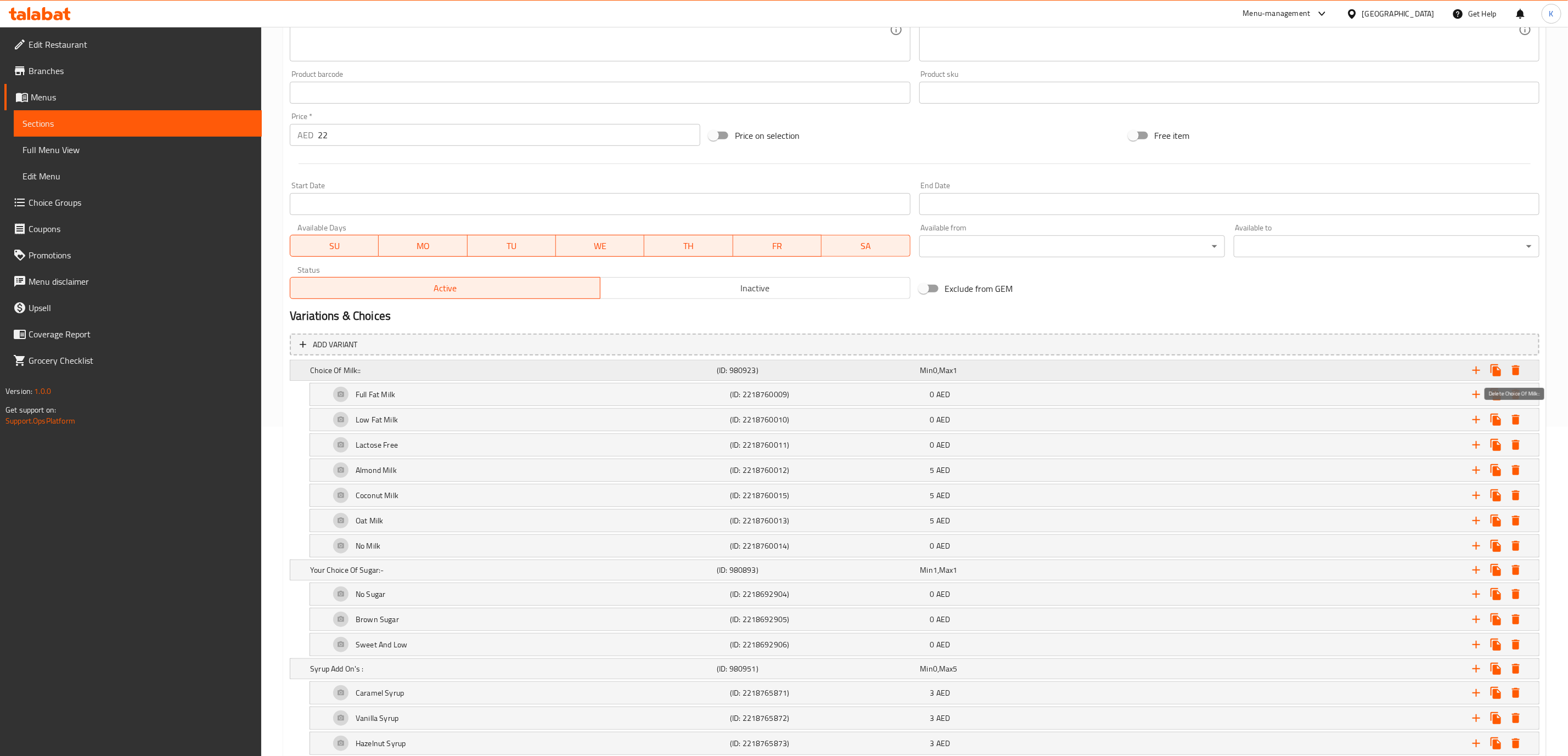
click at [1515, 369] on icon "Expand" at bounding box center [1516, 370] width 8 height 10
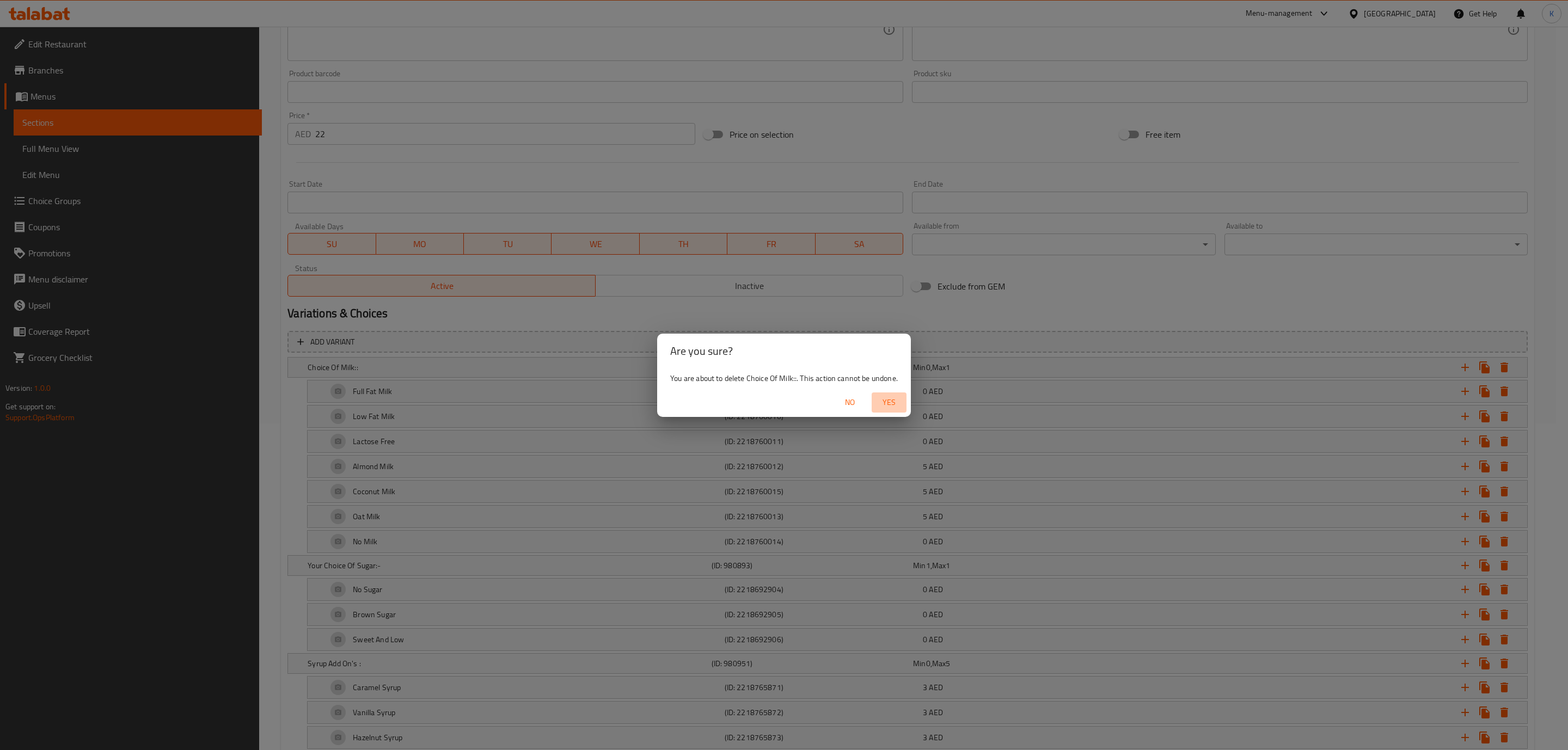
click at [887, 401] on span "Yes" at bounding box center [889, 402] width 26 height 14
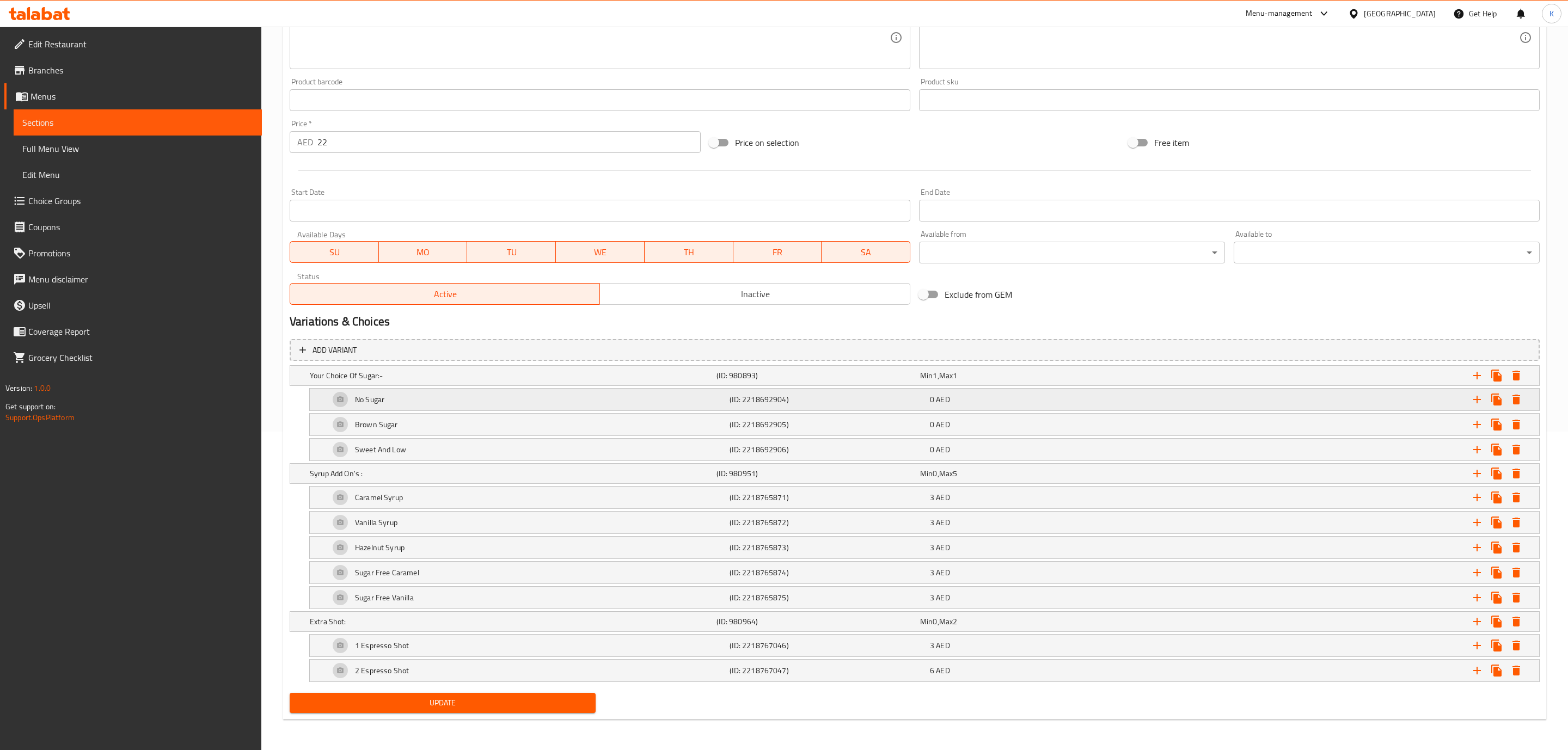
scroll to position [325, 0]
click at [1503, 371] on icon "Expand" at bounding box center [1503, 375] width 8 height 10
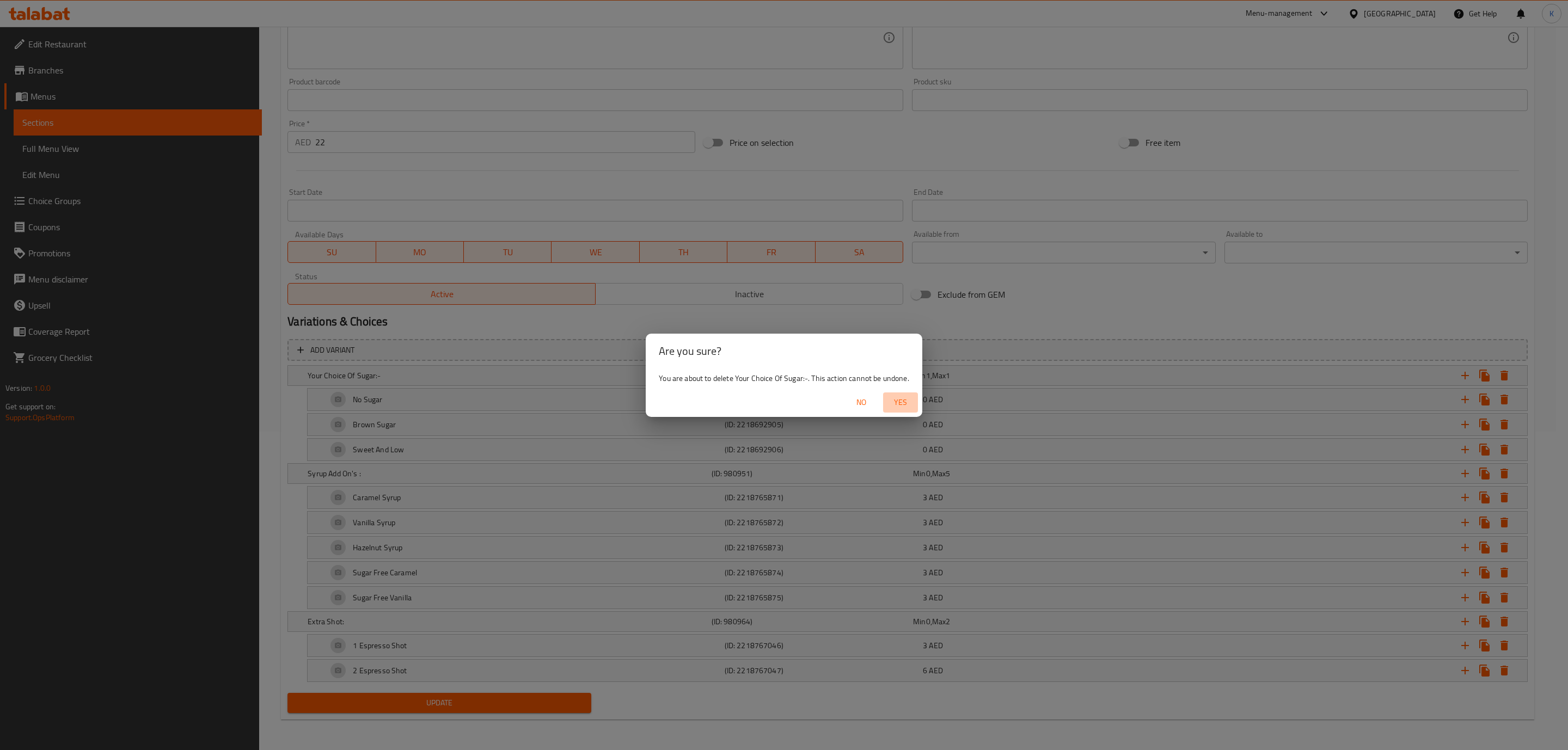
click at [910, 399] on span "Yes" at bounding box center [900, 402] width 26 height 14
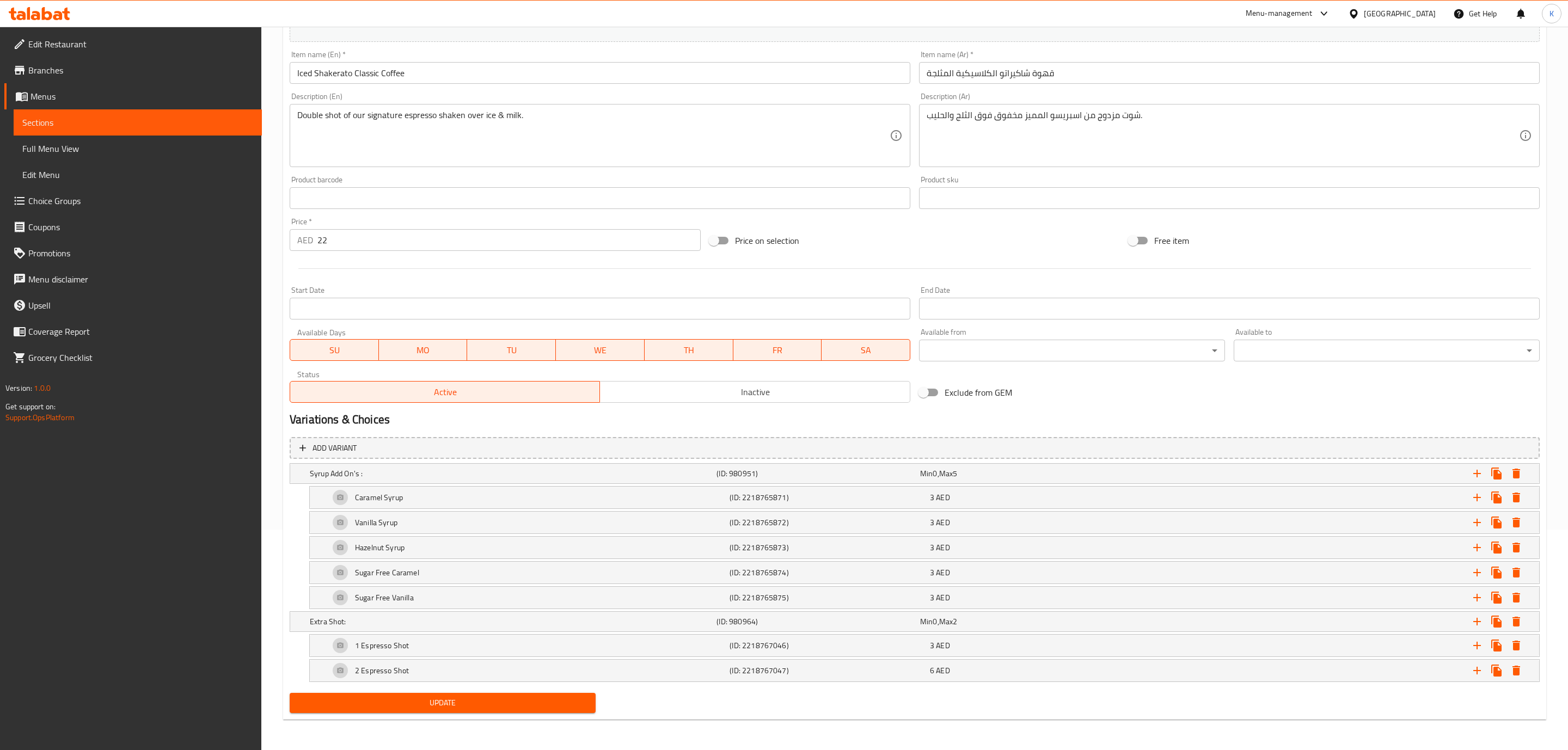
scroll to position [224, 0]
click at [1505, 469] on icon "Expand" at bounding box center [1503, 474] width 8 height 10
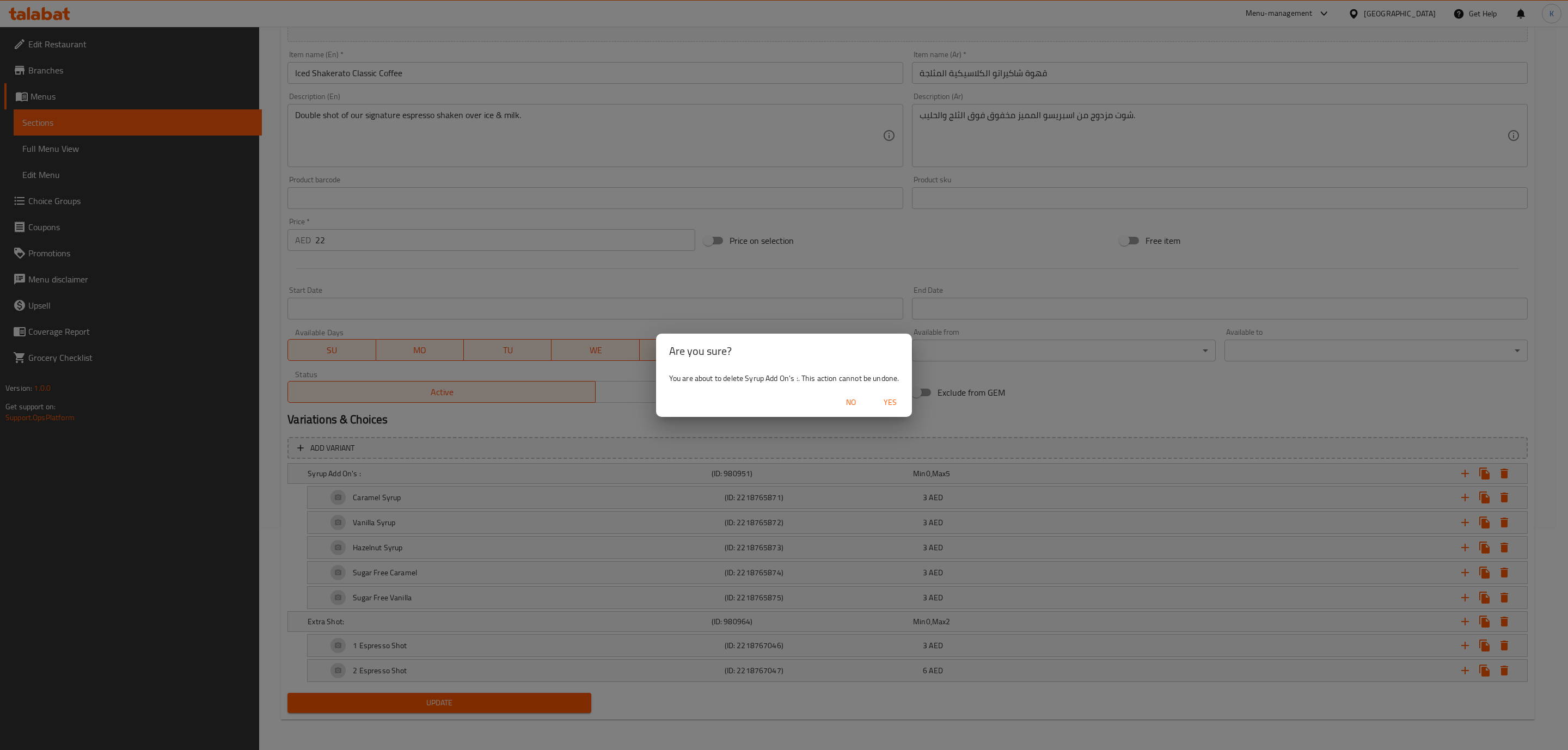
click at [895, 396] on span "Yes" at bounding box center [890, 402] width 26 height 14
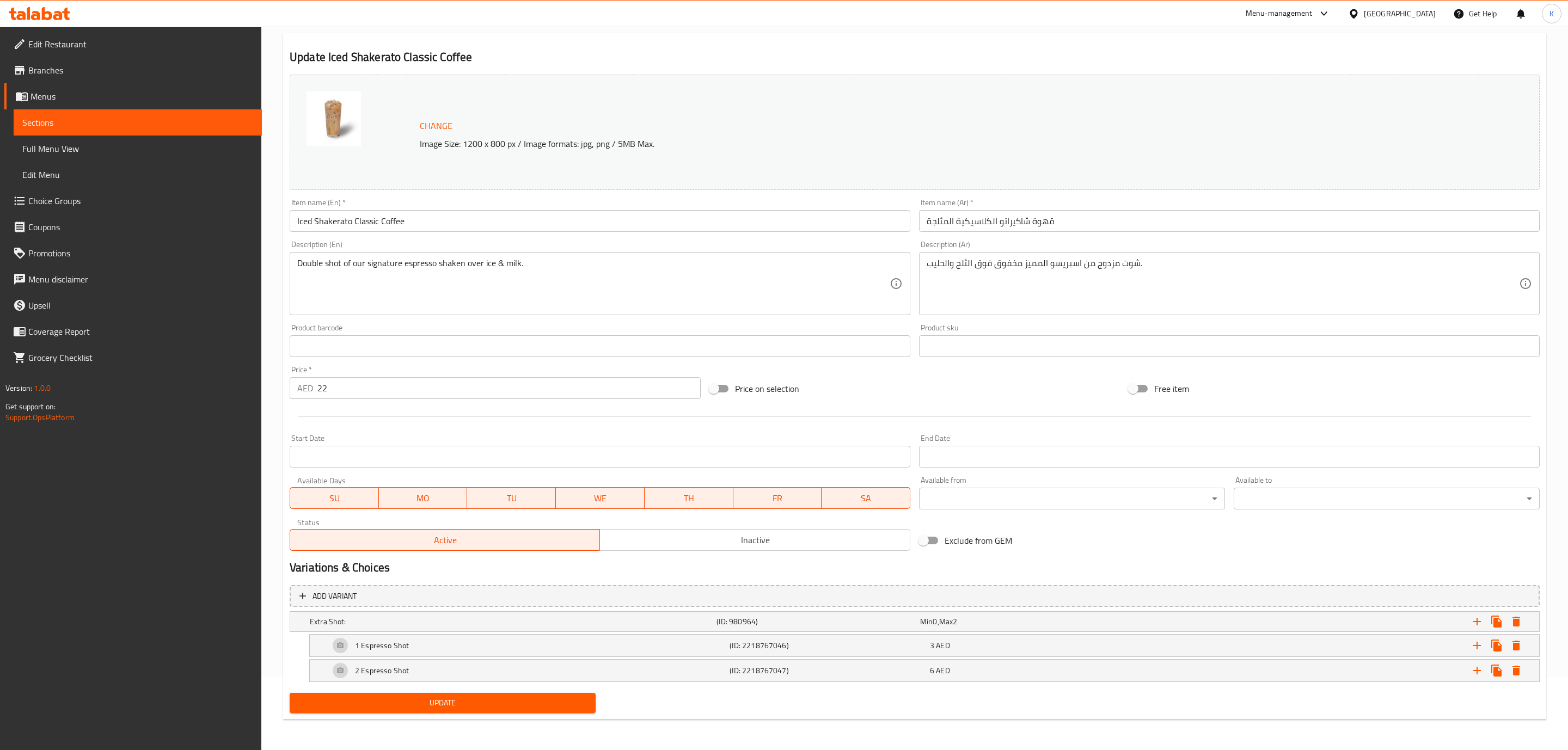
scroll to position [74, 0]
click at [1500, 620] on icon "Expand" at bounding box center [1503, 621] width 13 height 13
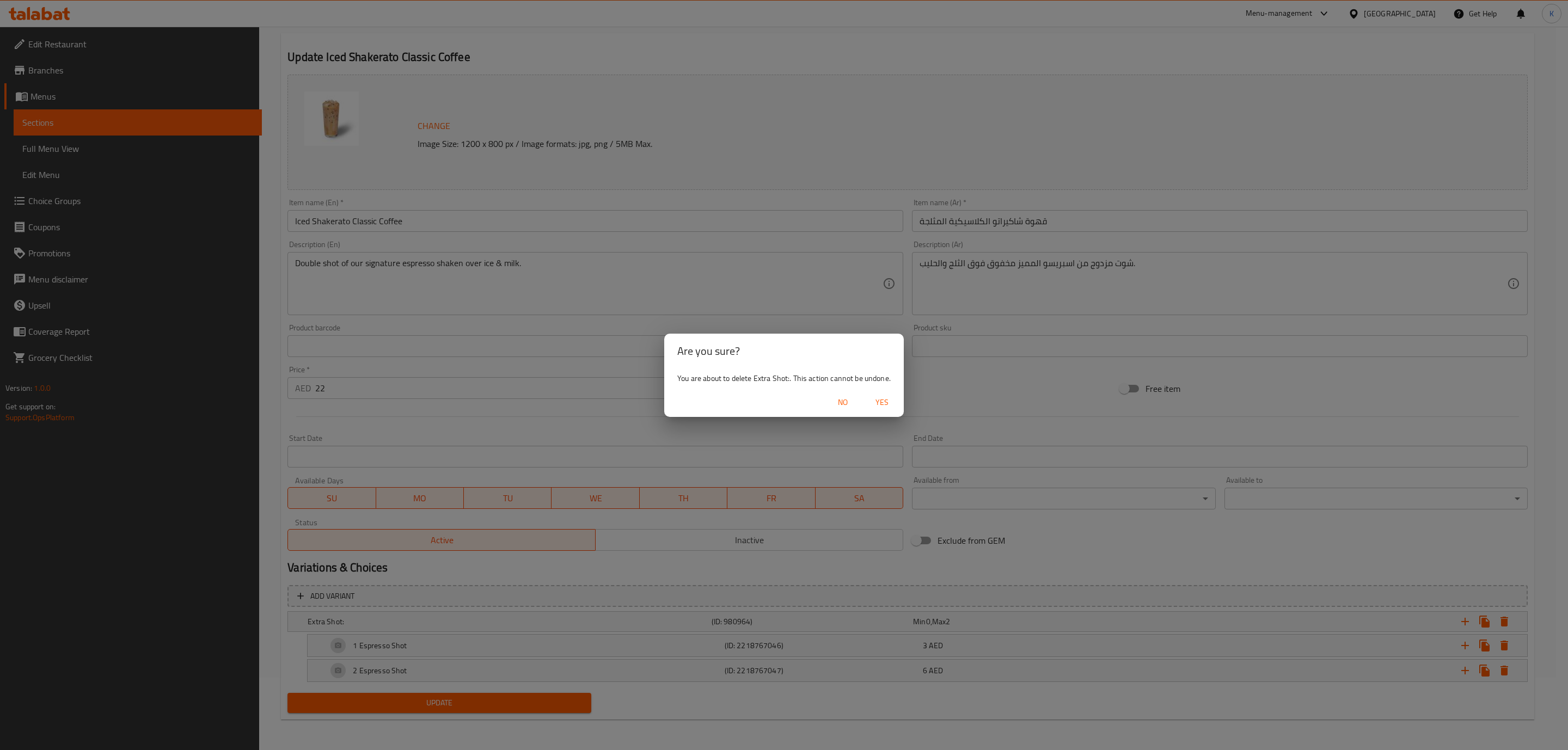
click at [884, 399] on span "Yes" at bounding box center [882, 402] width 26 height 14
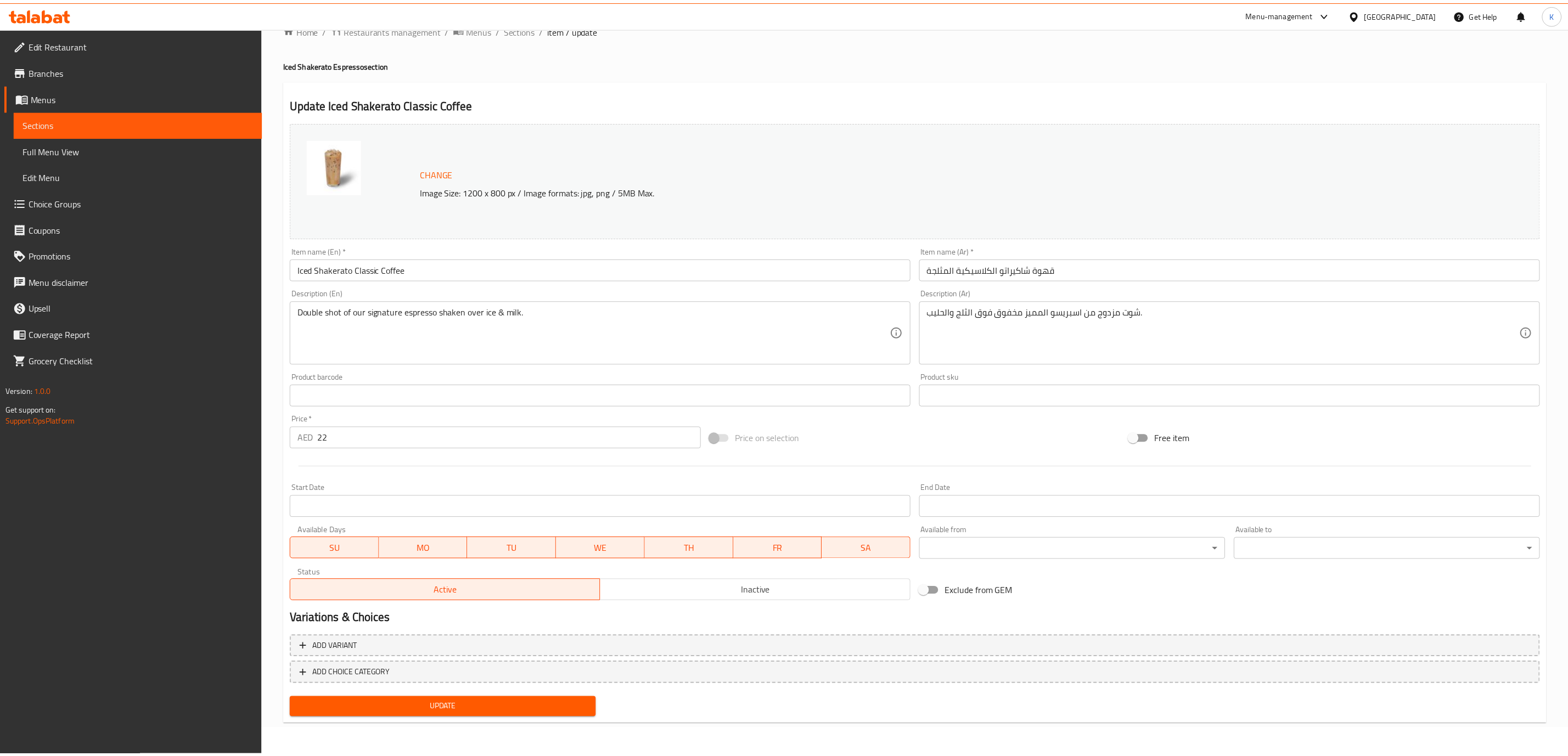
scroll to position [25, 0]
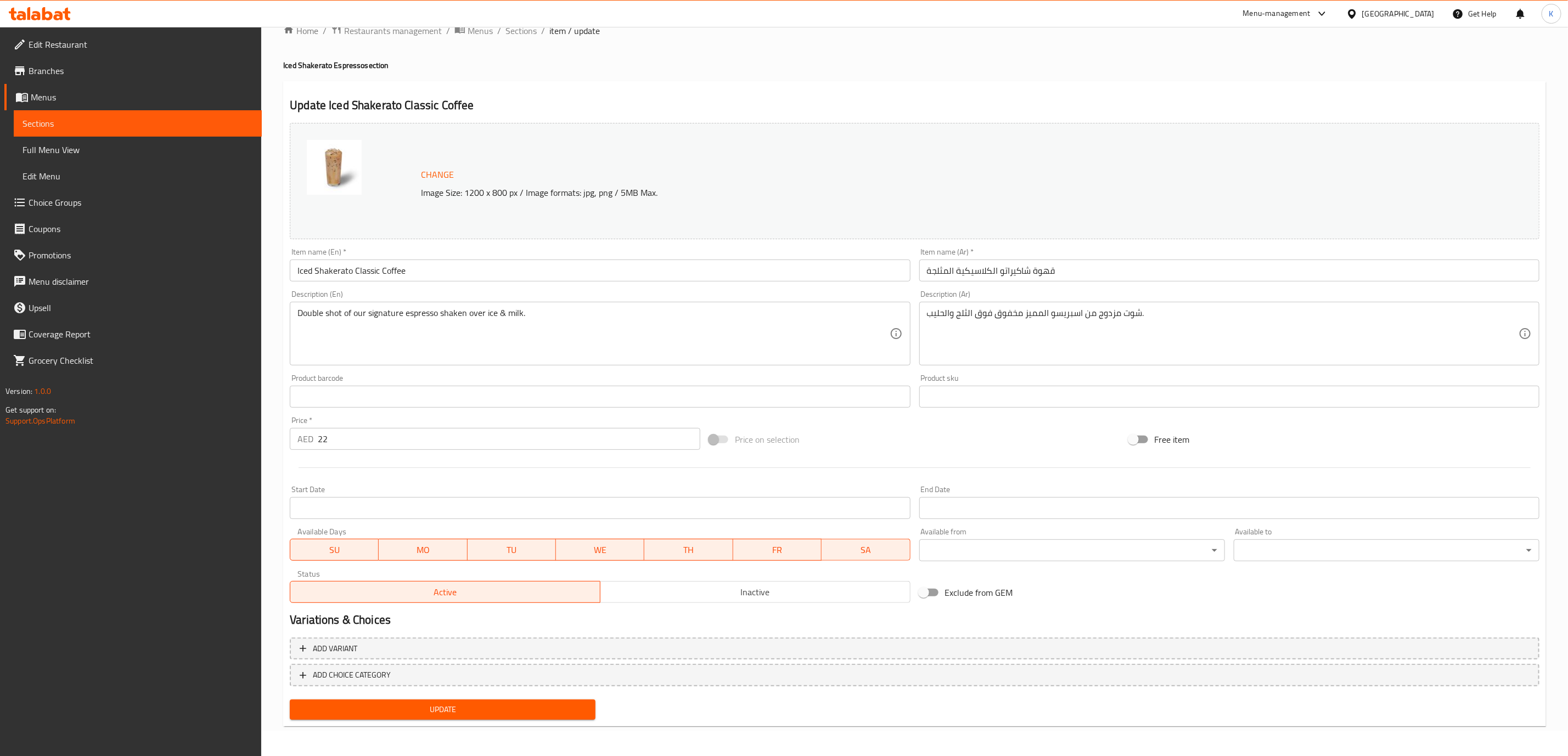
click at [515, 705] on span "Update" at bounding box center [442, 709] width 288 height 14
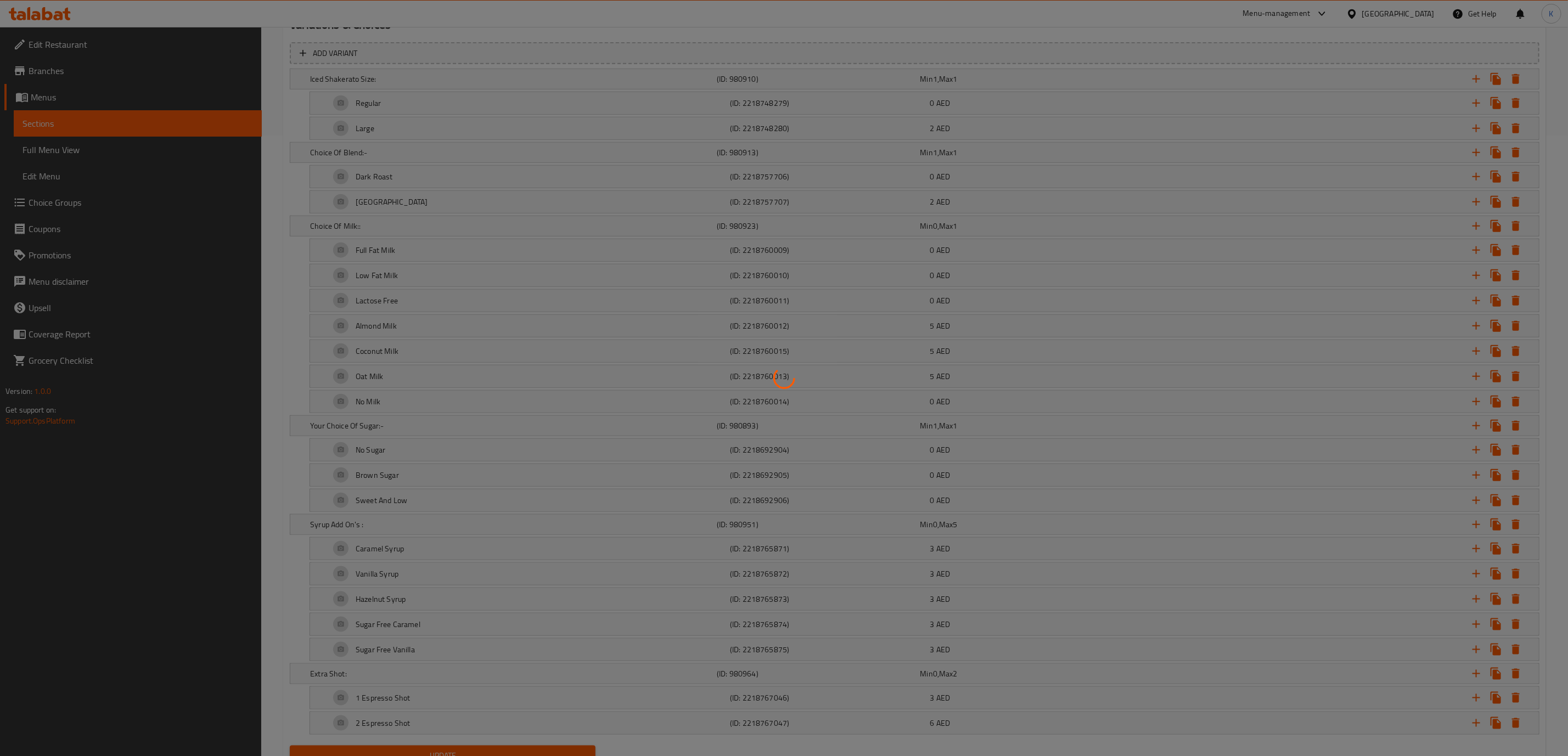
scroll to position [591, 0]
